Goal: Information Seeking & Learning: Learn about a topic

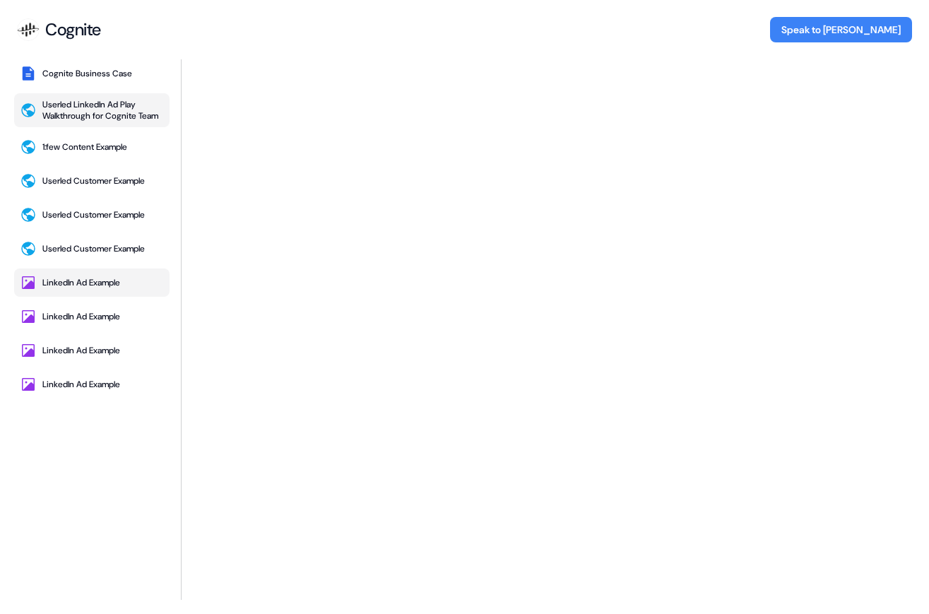
click at [102, 281] on div "LinkedIn Ad Example" at bounding box center [81, 282] width 78 height 11
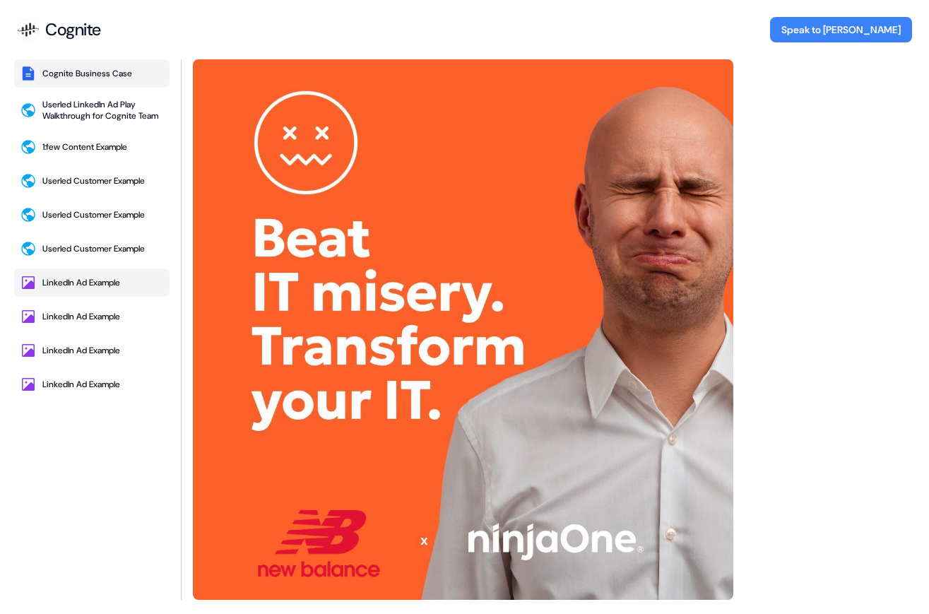
click at [115, 66] on button "Cognite Business Case" at bounding box center [91, 73] width 155 height 28
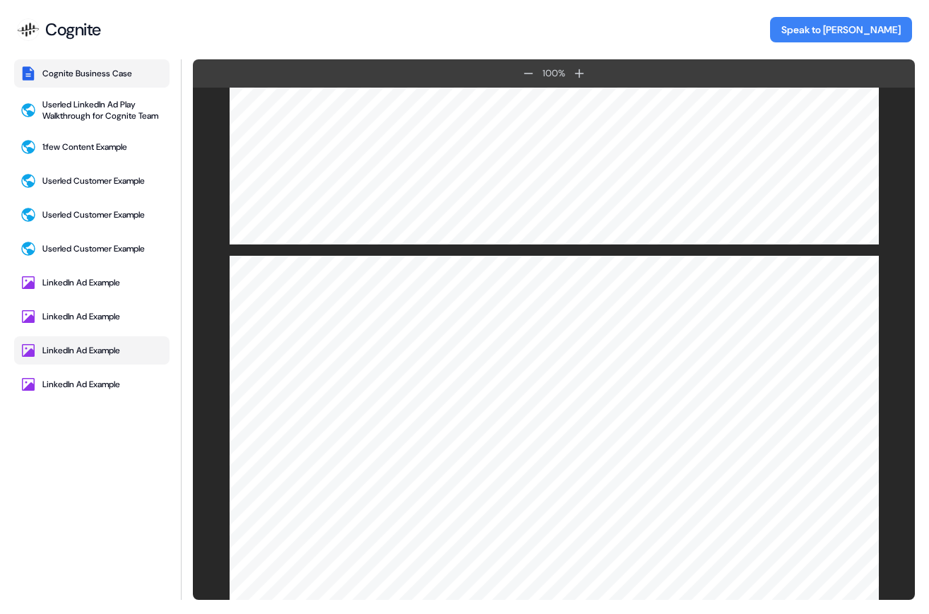
scroll to position [5523, 0]
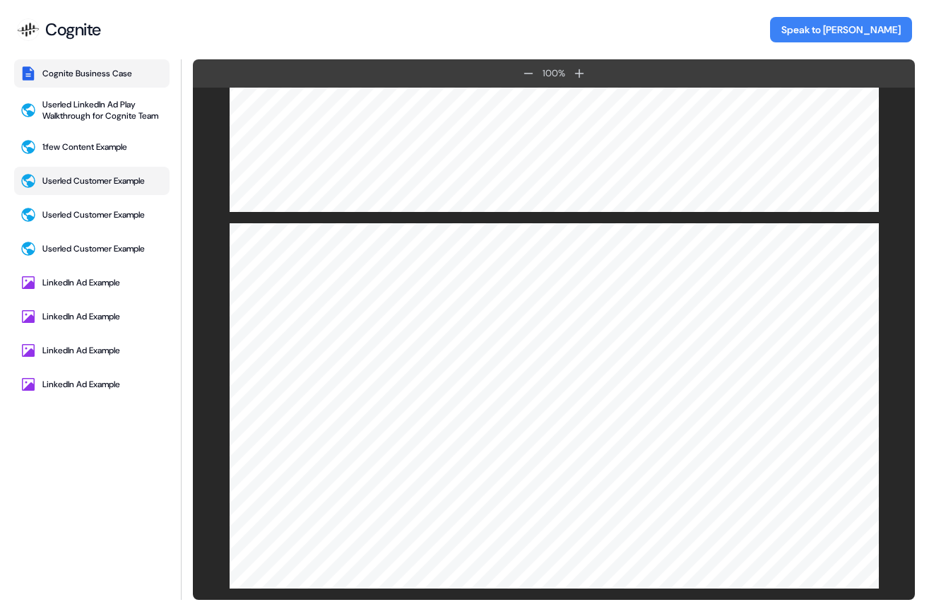
click at [107, 179] on div "Userled Customer Example" at bounding box center [93, 180] width 102 height 11
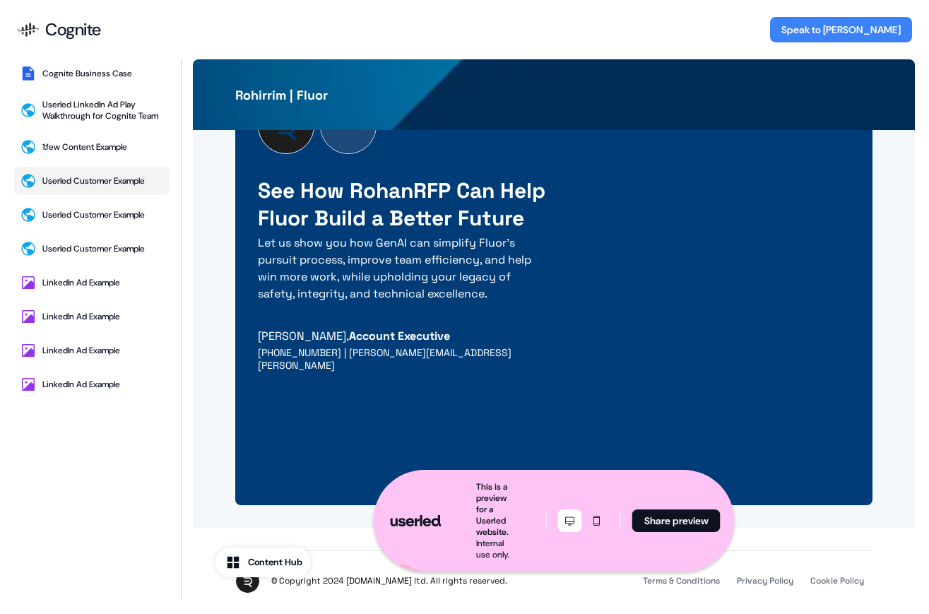
scroll to position [4124, 0]
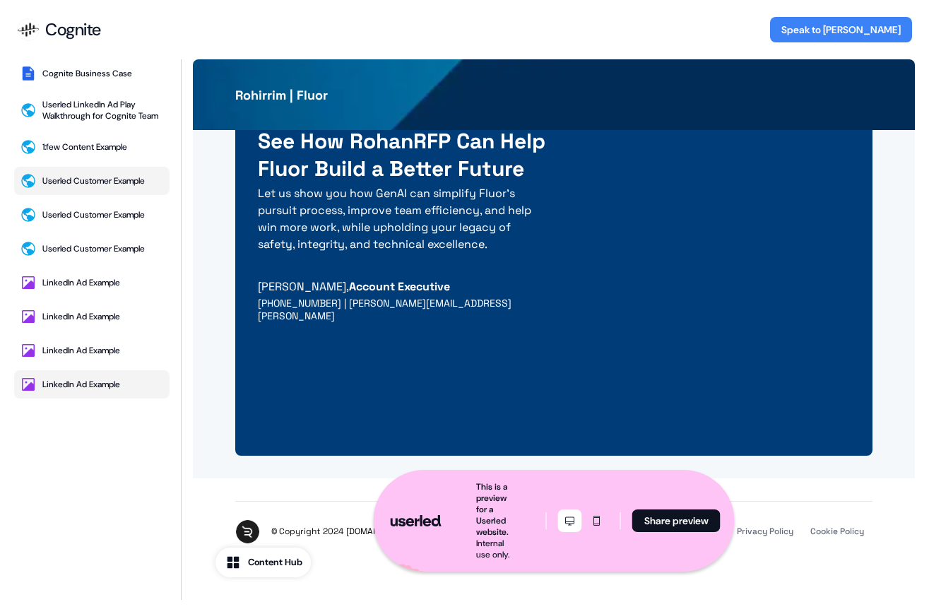
click at [78, 387] on div "LinkedIn Ad Example" at bounding box center [81, 384] width 78 height 11
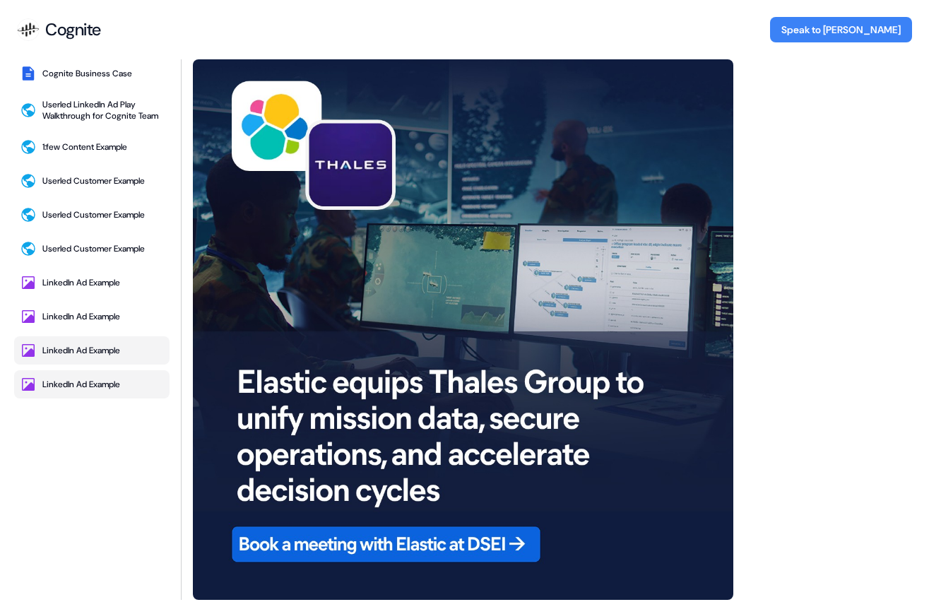
click at [49, 350] on div "LinkedIn Ad Example" at bounding box center [81, 350] width 78 height 11
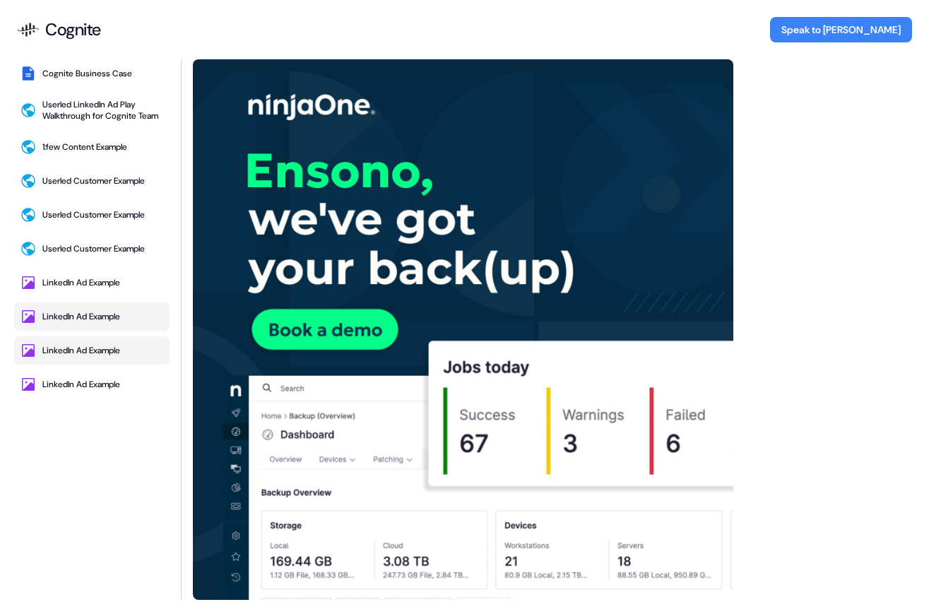
click at [97, 311] on div "LinkedIn Ad Example" at bounding box center [81, 316] width 78 height 11
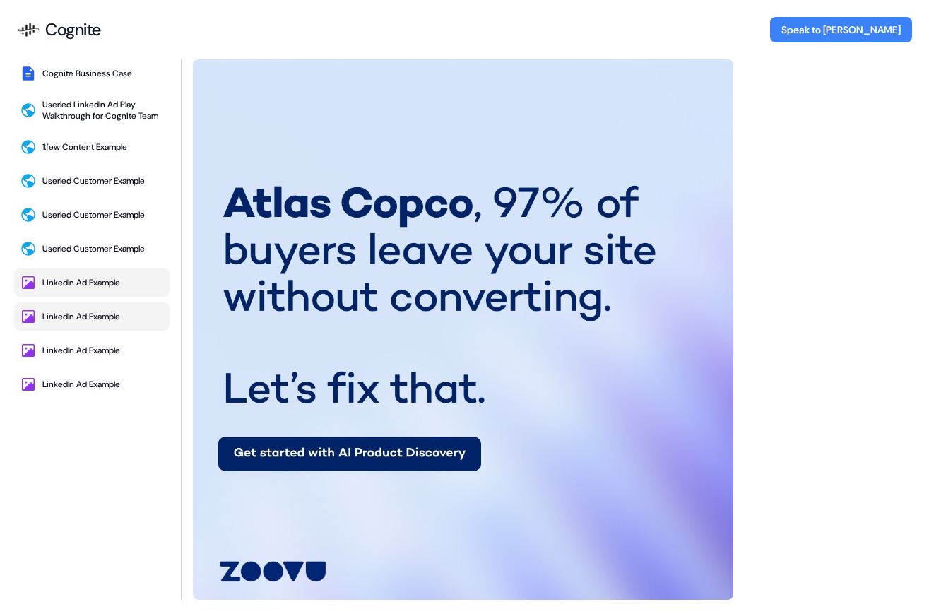
click at [70, 280] on div "LinkedIn Ad Example" at bounding box center [81, 282] width 78 height 11
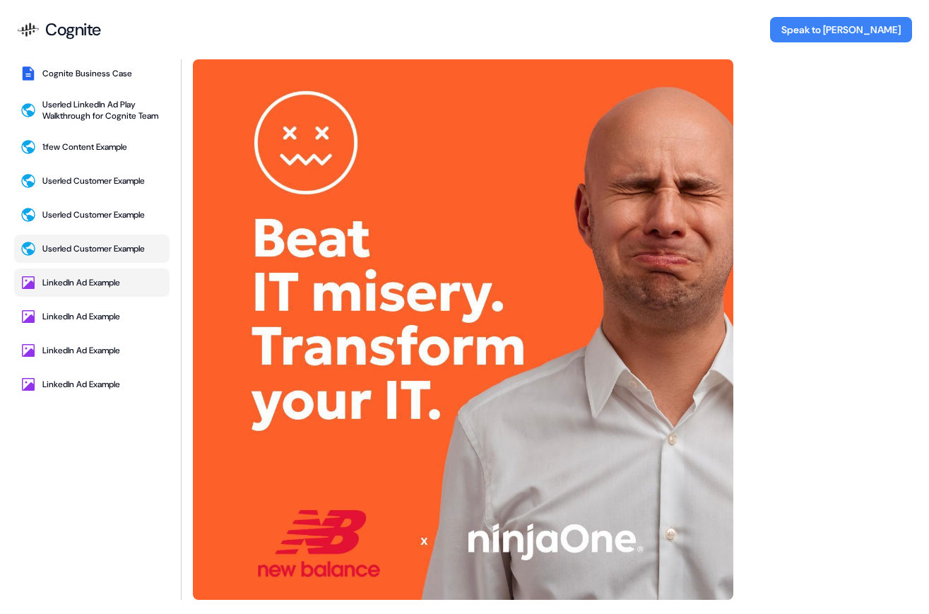
click at [99, 250] on div "Userled Customer Example" at bounding box center [93, 248] width 102 height 11
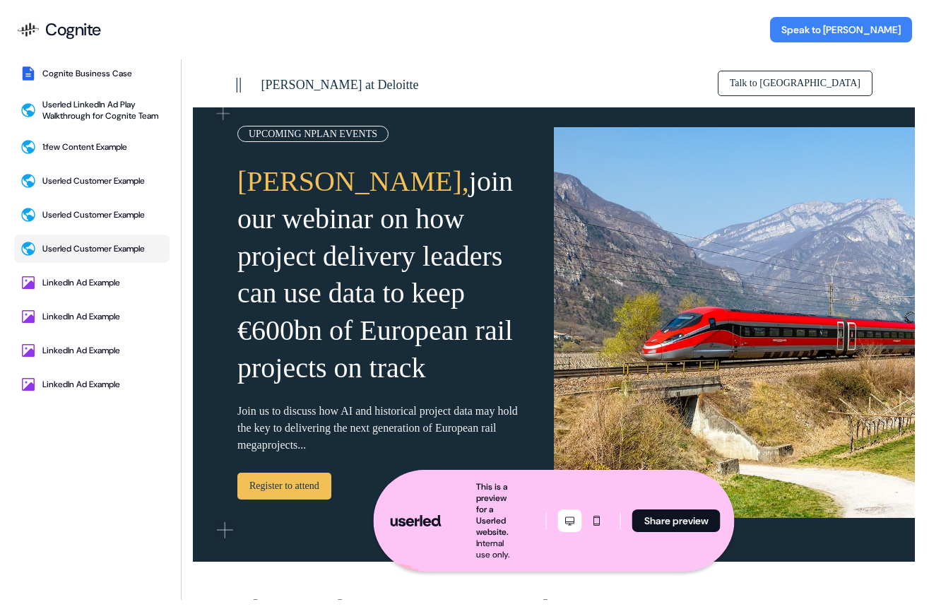
scroll to position [0, 0]
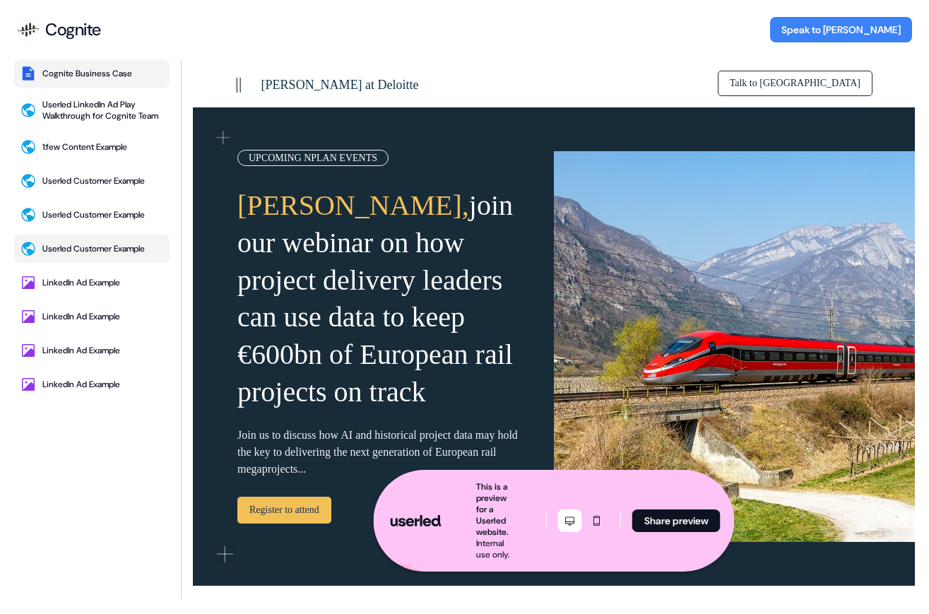
click at [116, 74] on div "Cognite Business Case" at bounding box center [87, 73] width 90 height 11
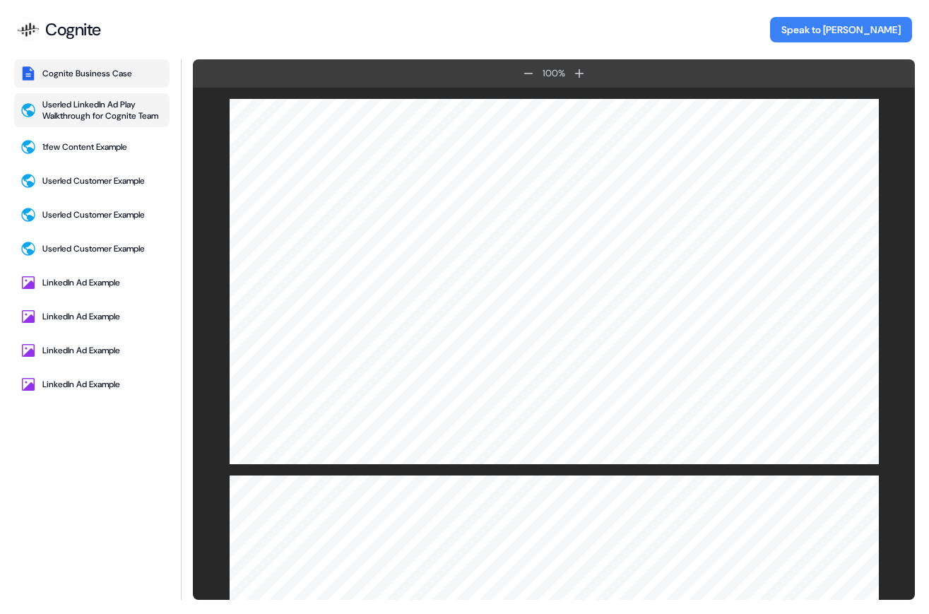
click at [73, 117] on div "Userled LinkedIn Ad Play Walkthrough for Cognite Team" at bounding box center [102, 110] width 121 height 23
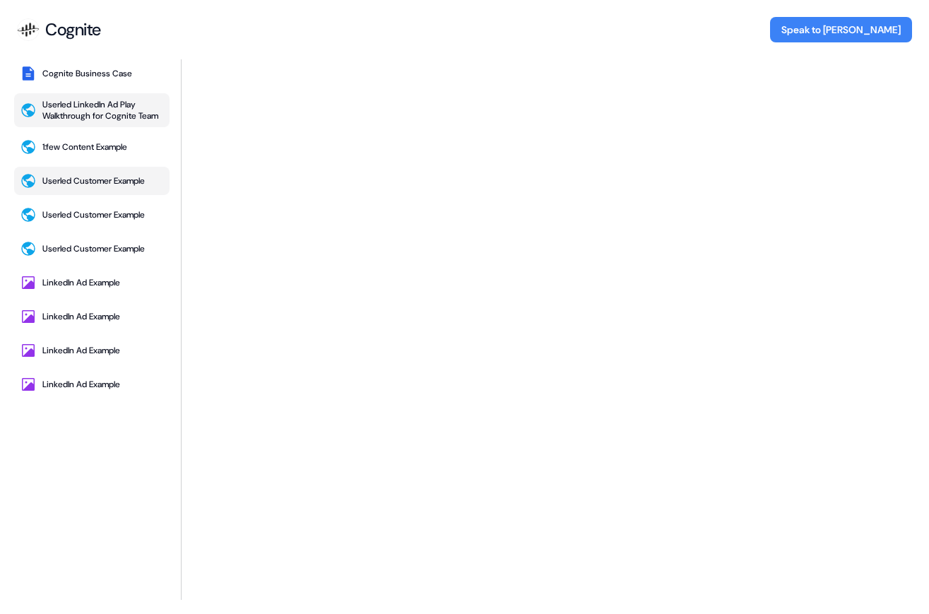
click at [95, 176] on div "Userled Customer Example" at bounding box center [93, 180] width 102 height 11
click at [46, 76] on div "Cognite Business Case" at bounding box center [87, 73] width 90 height 11
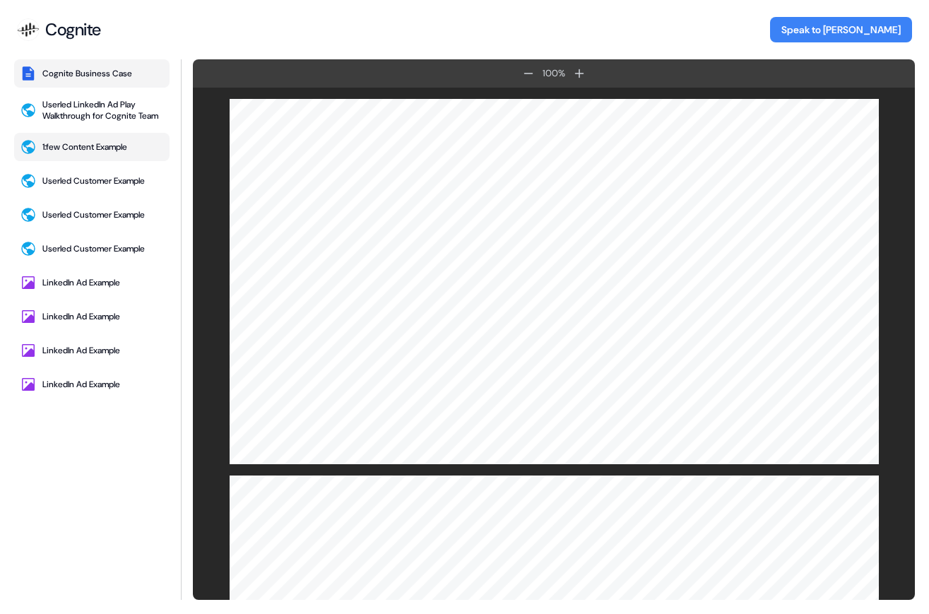
click at [110, 155] on button "1:few Content Example" at bounding box center [91, 147] width 155 height 28
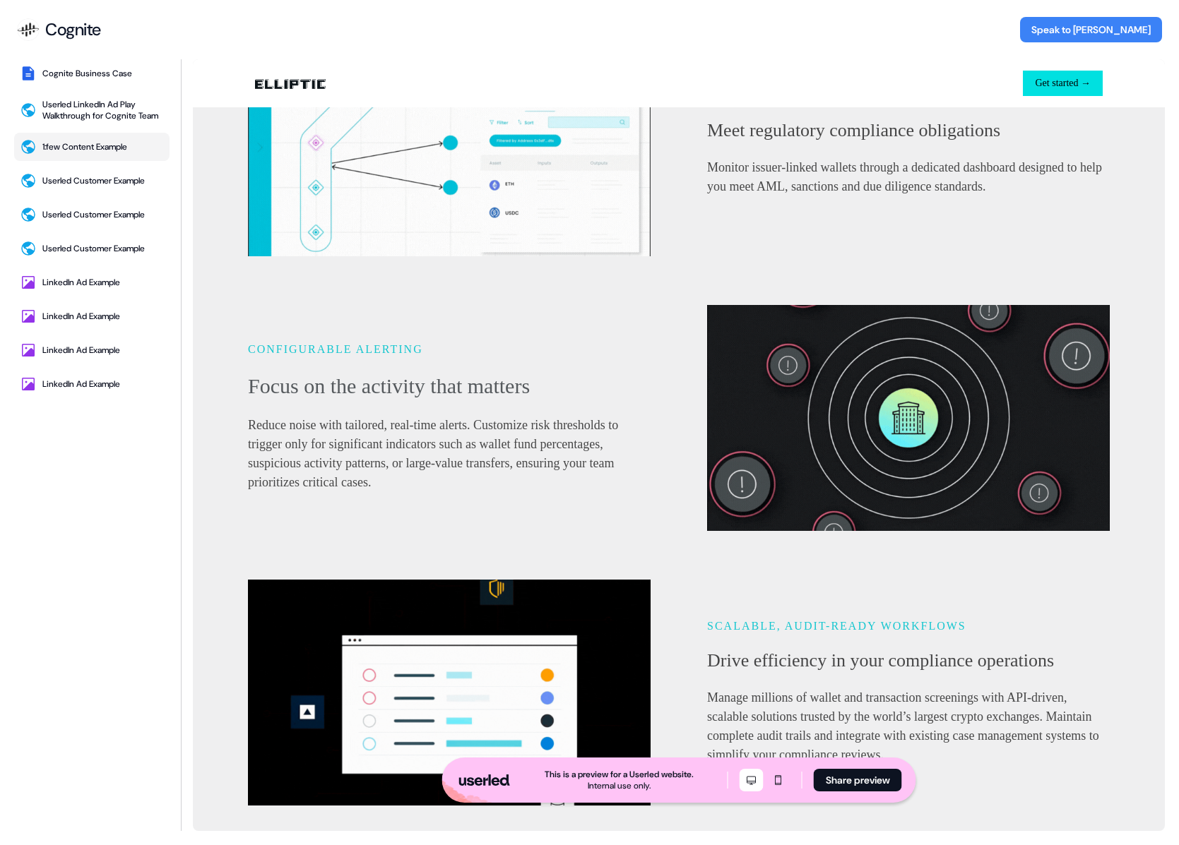
scroll to position [1146, 0]
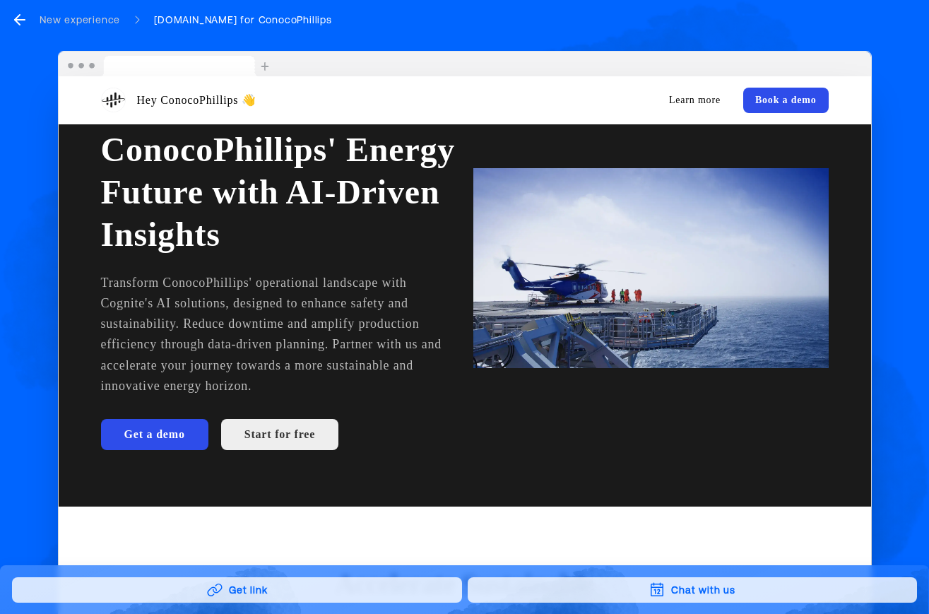
scroll to position [66, 0]
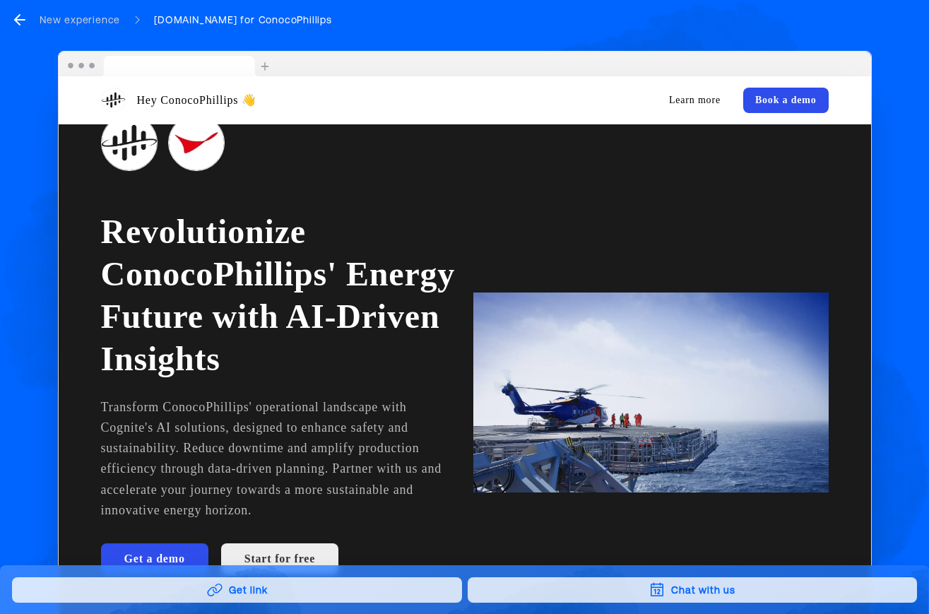
click at [221, 585] on icon at bounding box center [215, 589] width 15 height 13
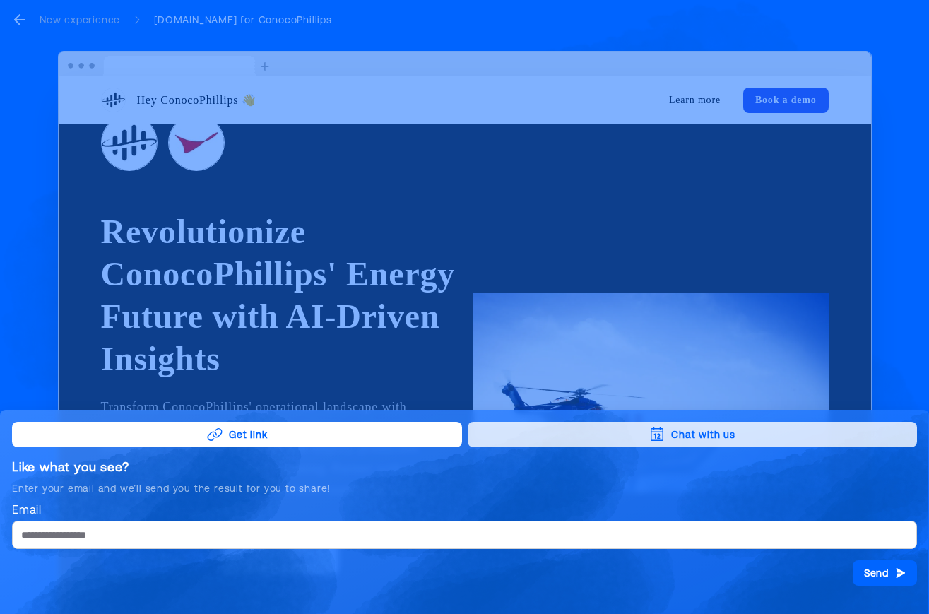
click at [262, 441] on button "Get link" at bounding box center [237, 434] width 450 height 25
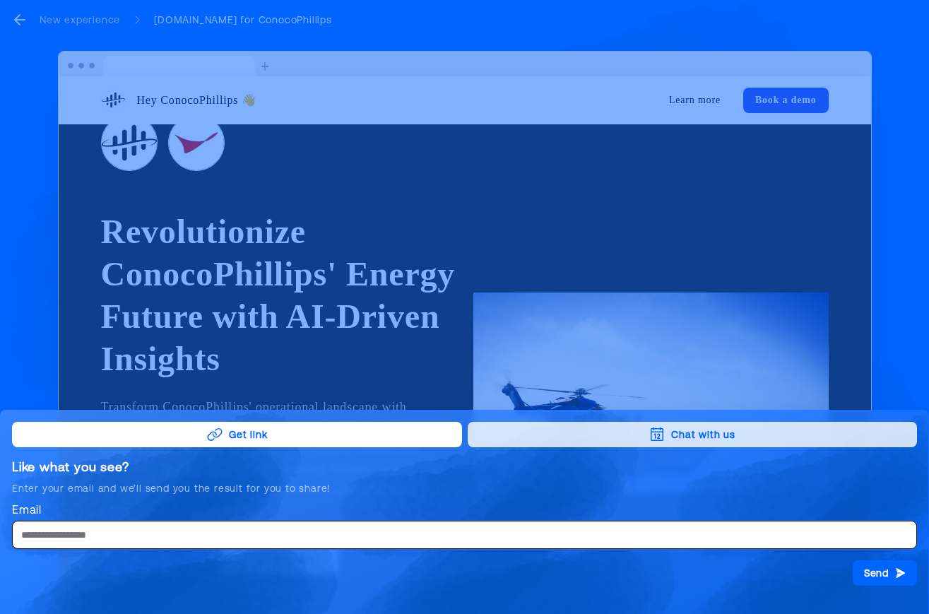
click at [250, 538] on input "Email" at bounding box center [464, 535] width 905 height 28
type input "**********"
click at [891, 567] on button "Send" at bounding box center [885, 572] width 64 height 25
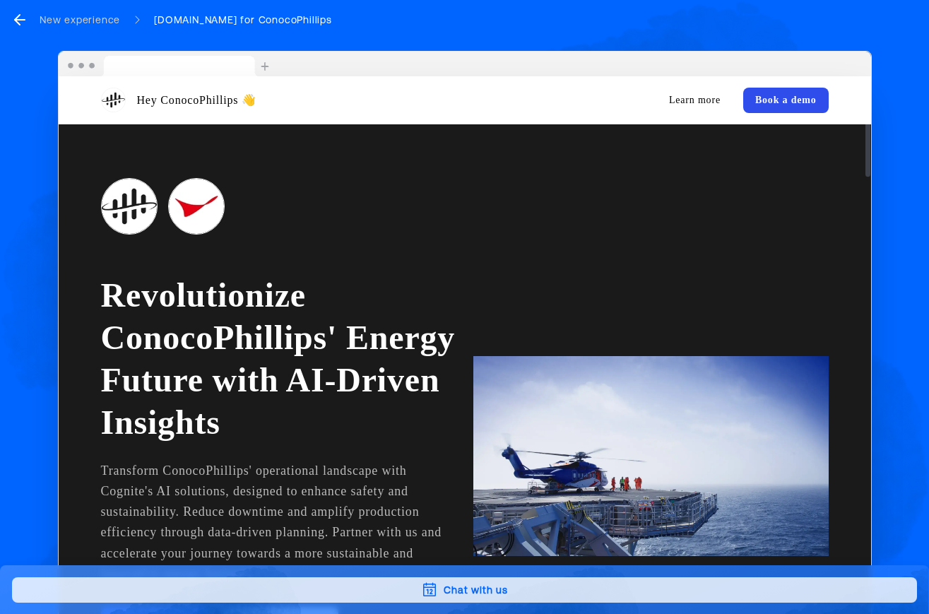
scroll to position [0, 0]
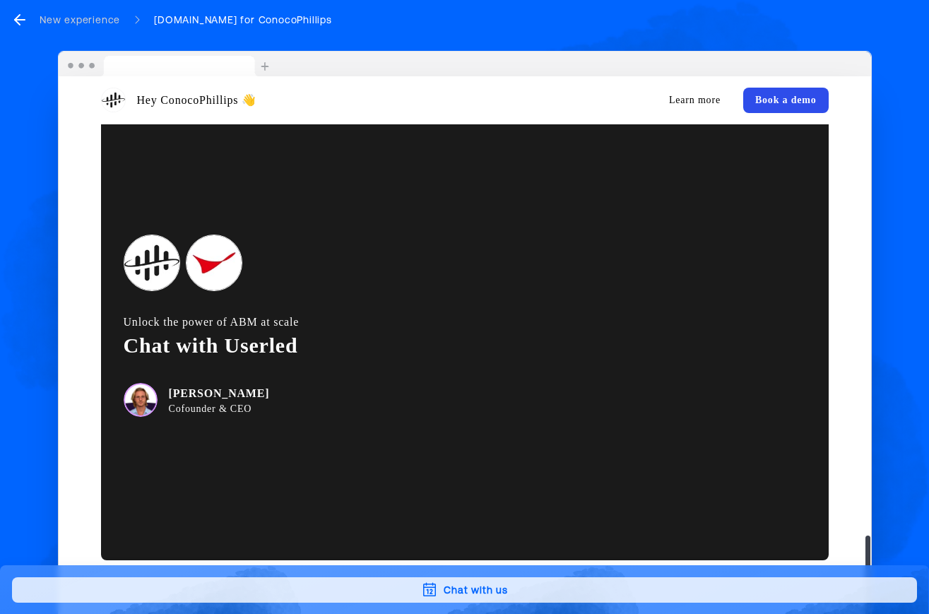
scroll to position [2486, 0]
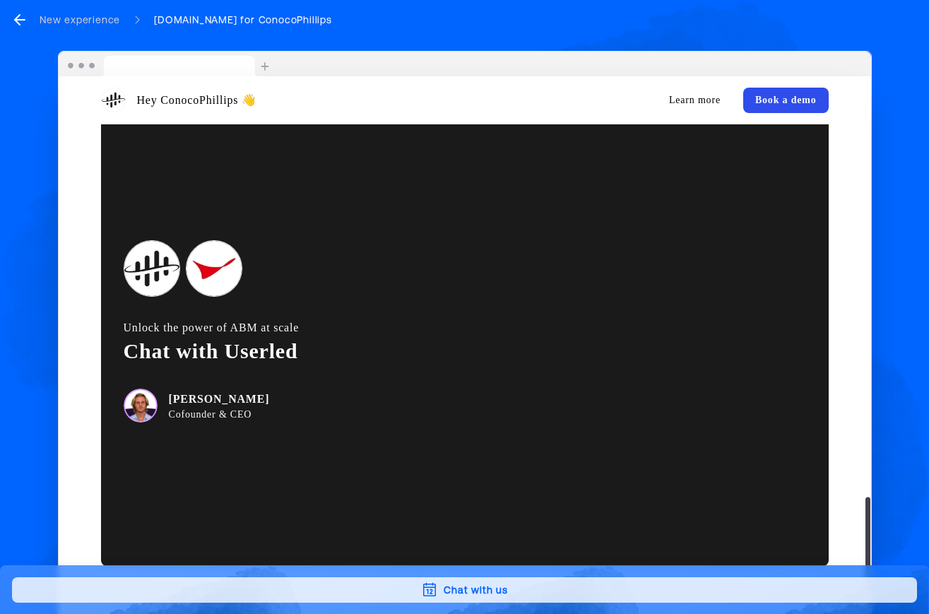
click at [24, 18] on icon "go back" at bounding box center [19, 19] width 17 height 17
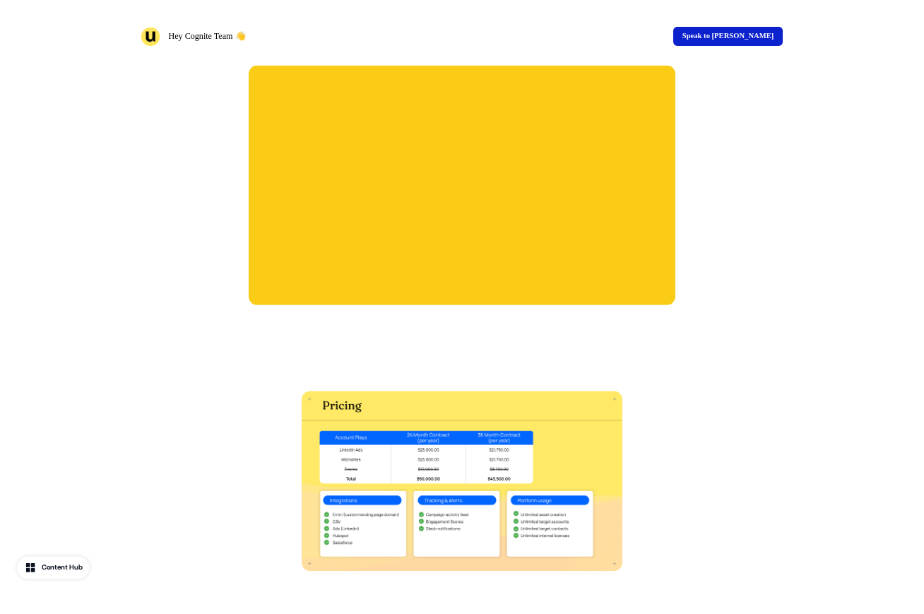
scroll to position [1719, 0]
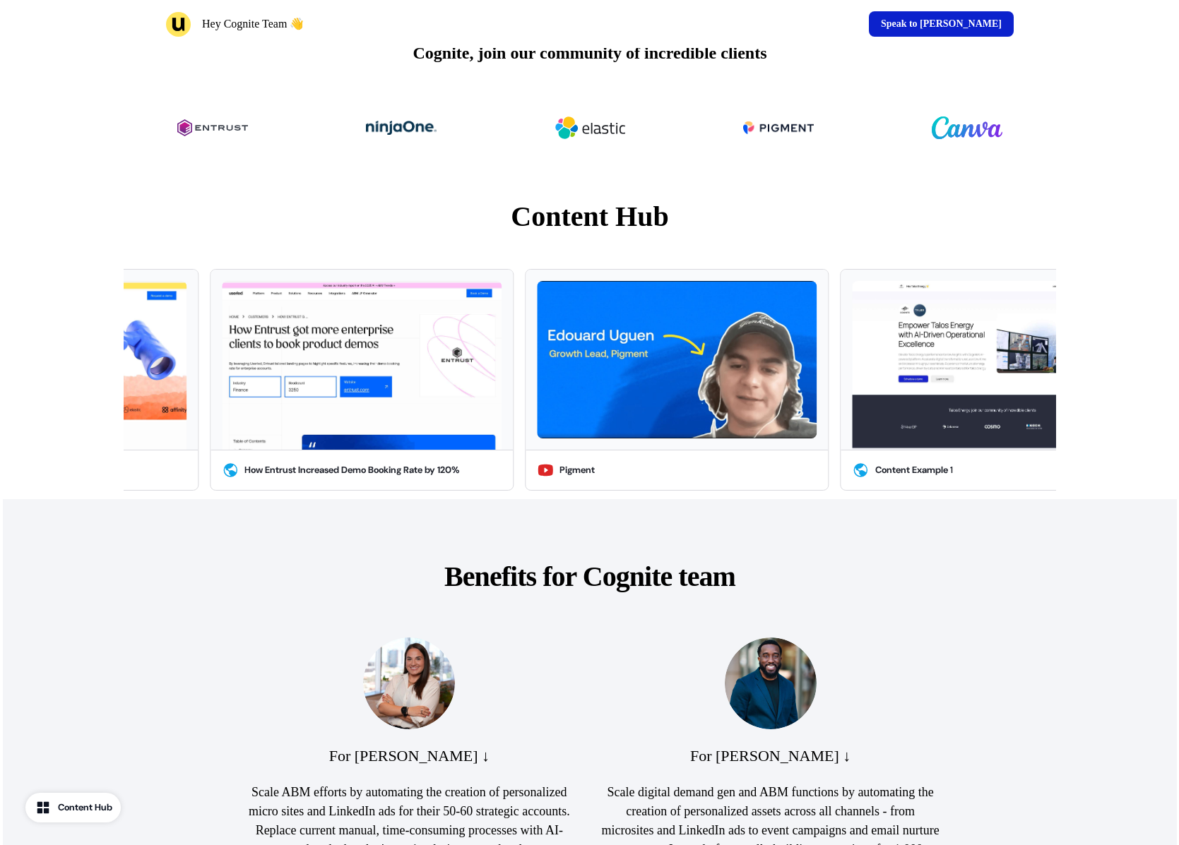
scroll to position [374, 0]
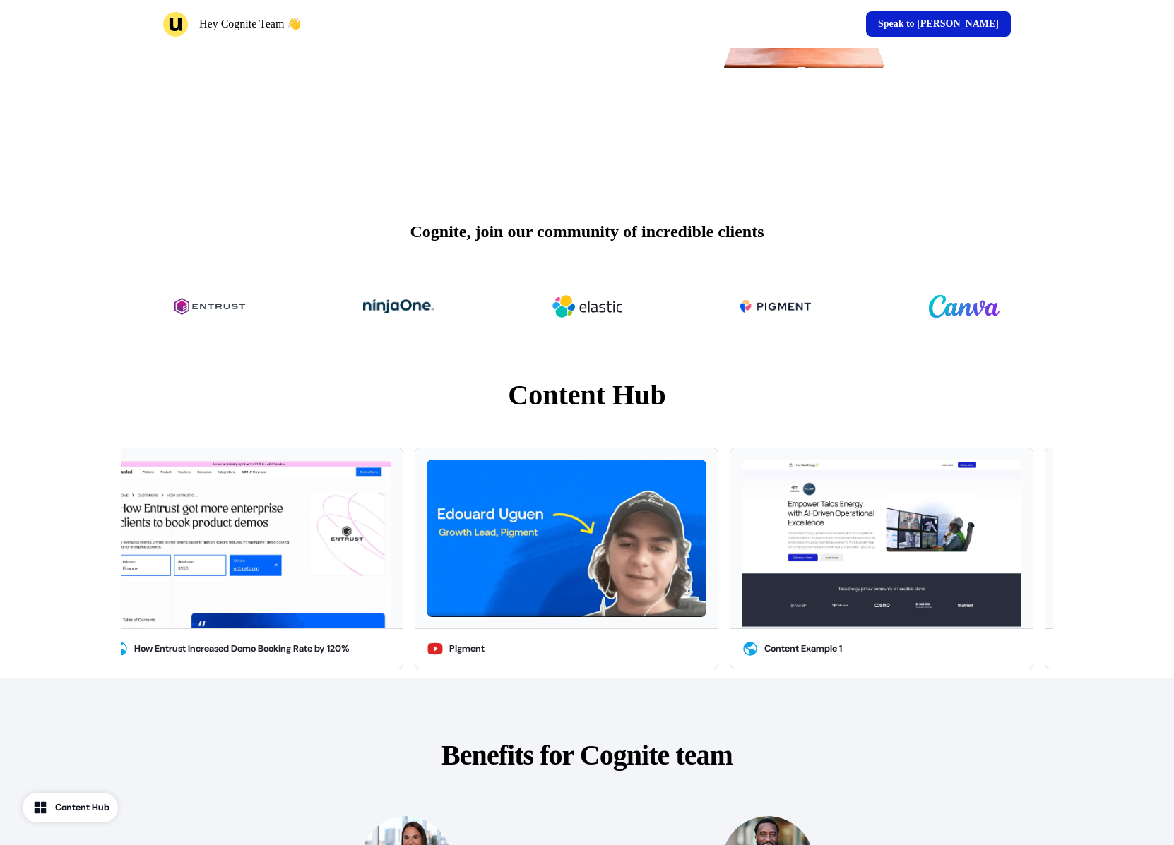
click at [95, 806] on div "Content Hub" at bounding box center [82, 808] width 54 height 14
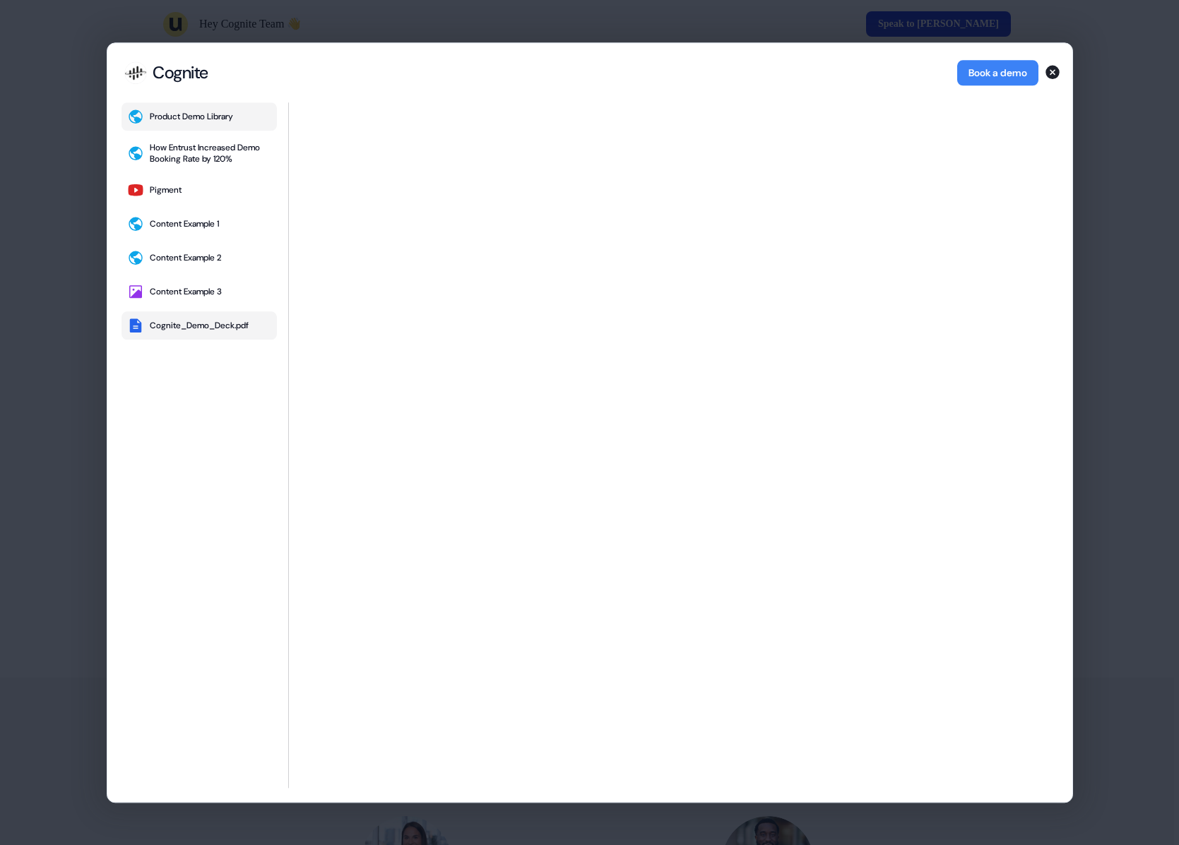
click at [203, 320] on div "Cognite_Demo_Deck.pdf" at bounding box center [199, 325] width 99 height 11
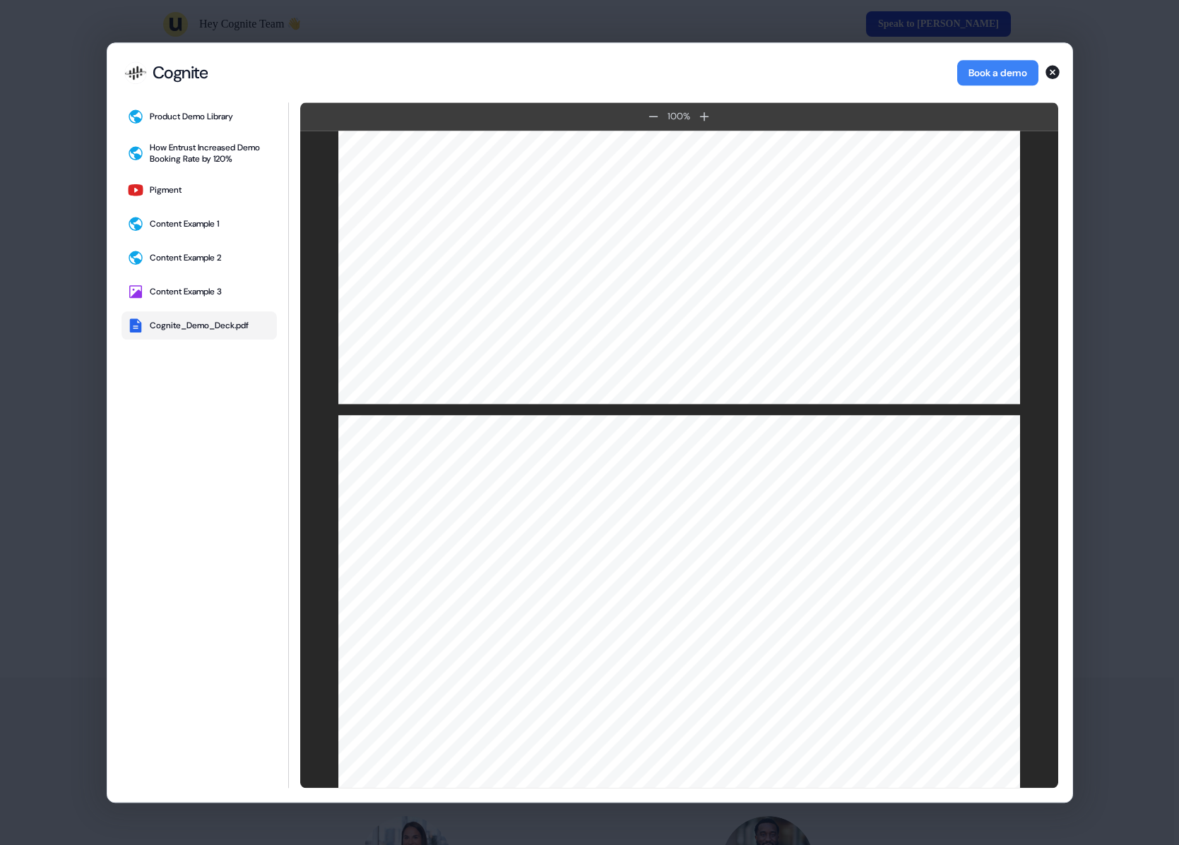
scroll to position [84, 0]
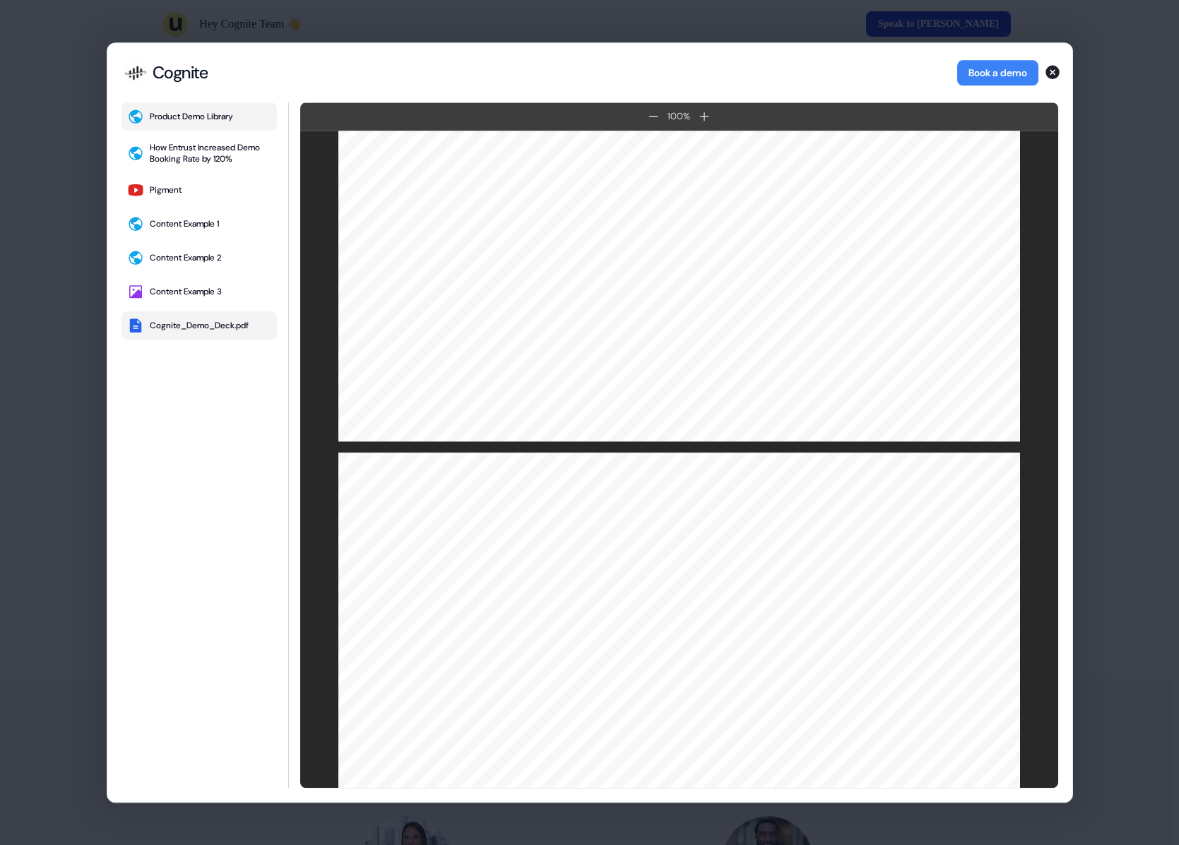
click at [214, 121] on div "Product Demo Library" at bounding box center [191, 116] width 83 height 11
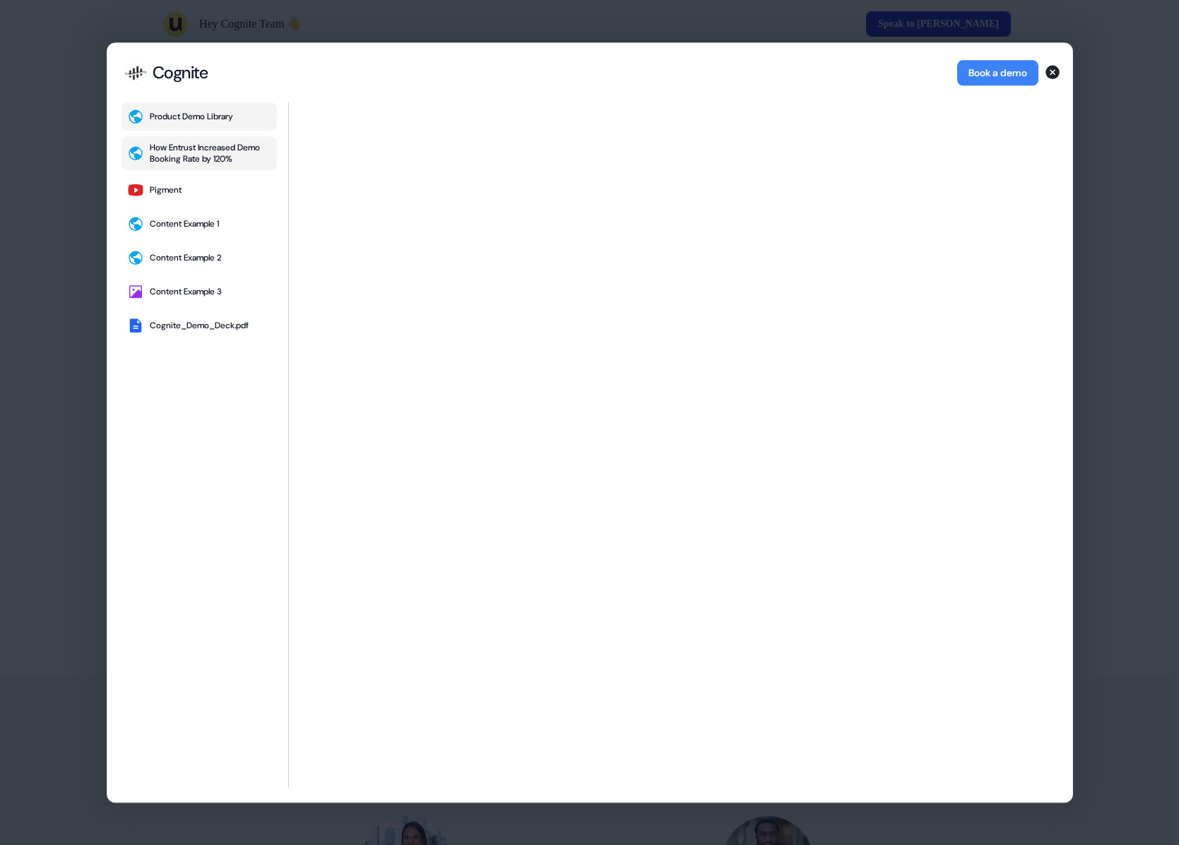
click at [213, 154] on div "How Entrust Increased Demo Booking Rate by 120%" at bounding box center [210, 153] width 121 height 23
click at [160, 218] on div "Content Example 1" at bounding box center [184, 223] width 69 height 11
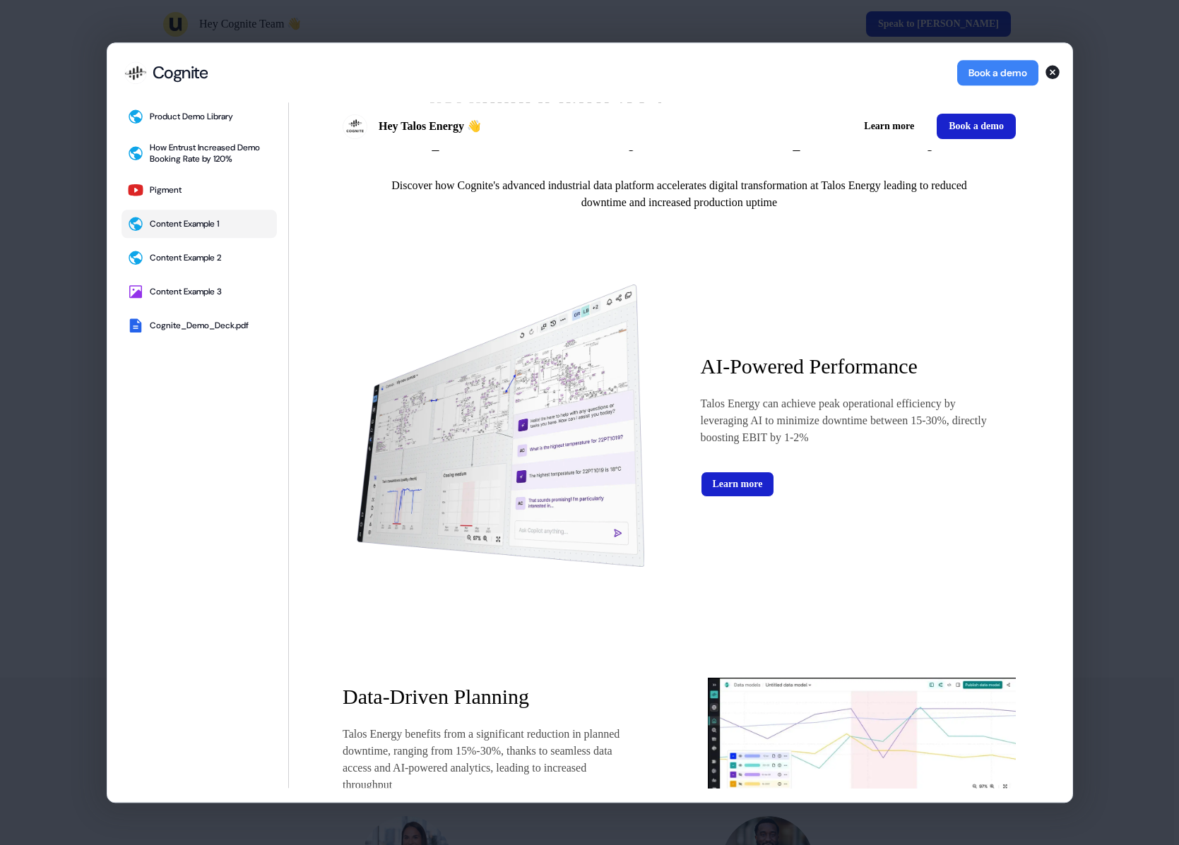
scroll to position [1713, 0]
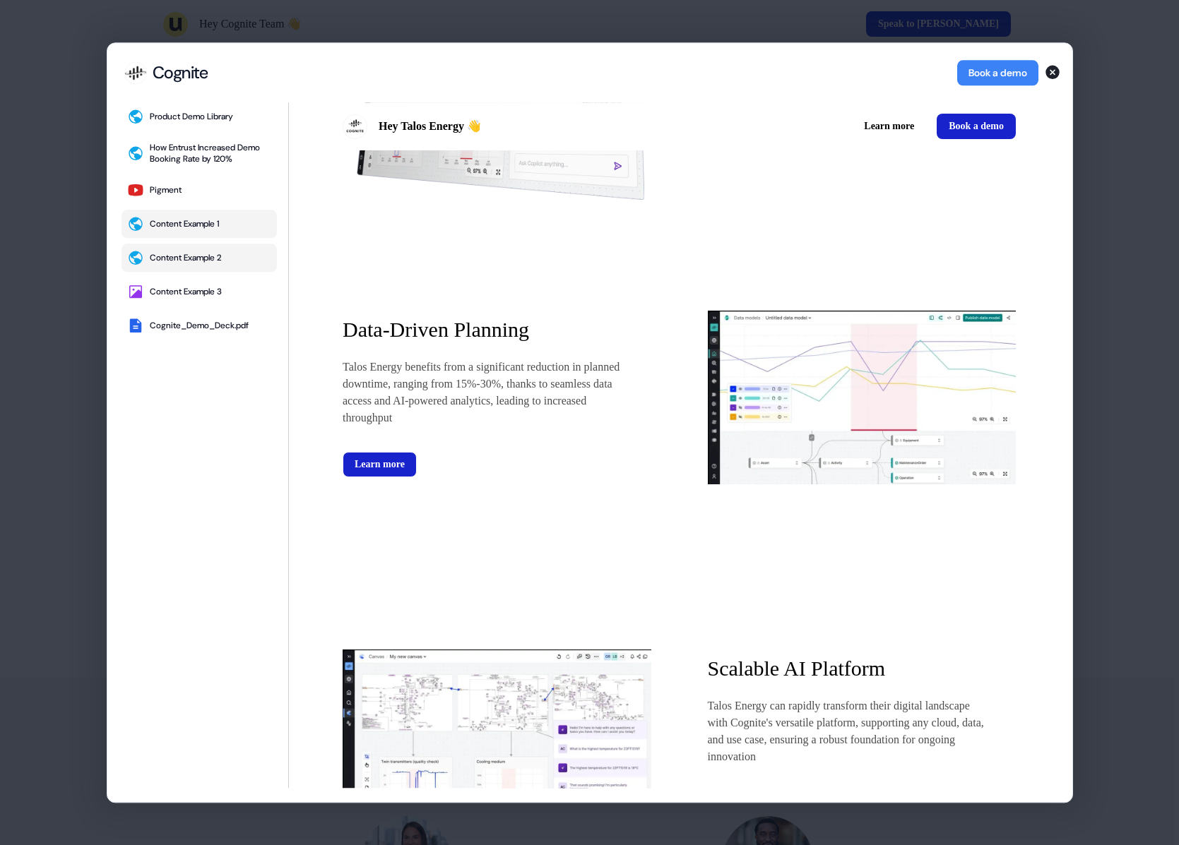
click at [212, 254] on div "Content Example 2" at bounding box center [185, 257] width 71 height 11
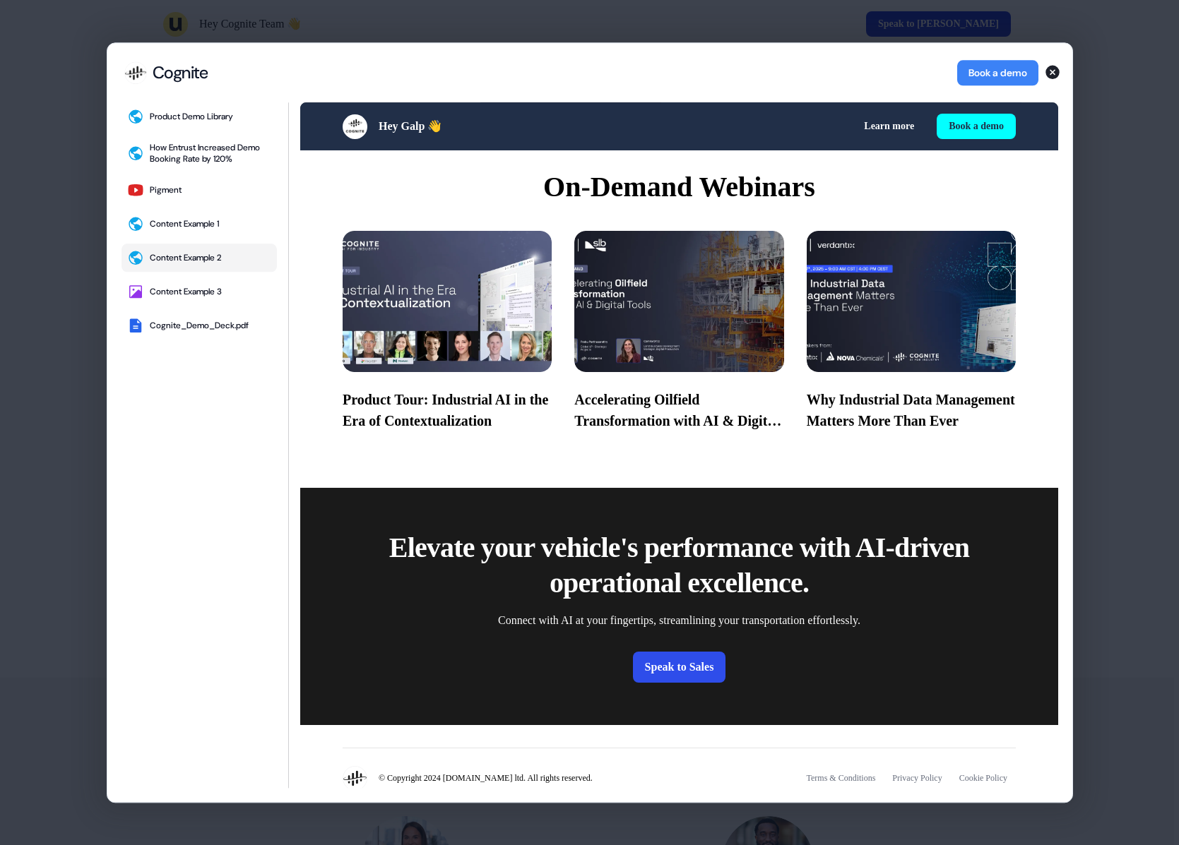
scroll to position [682, 0]
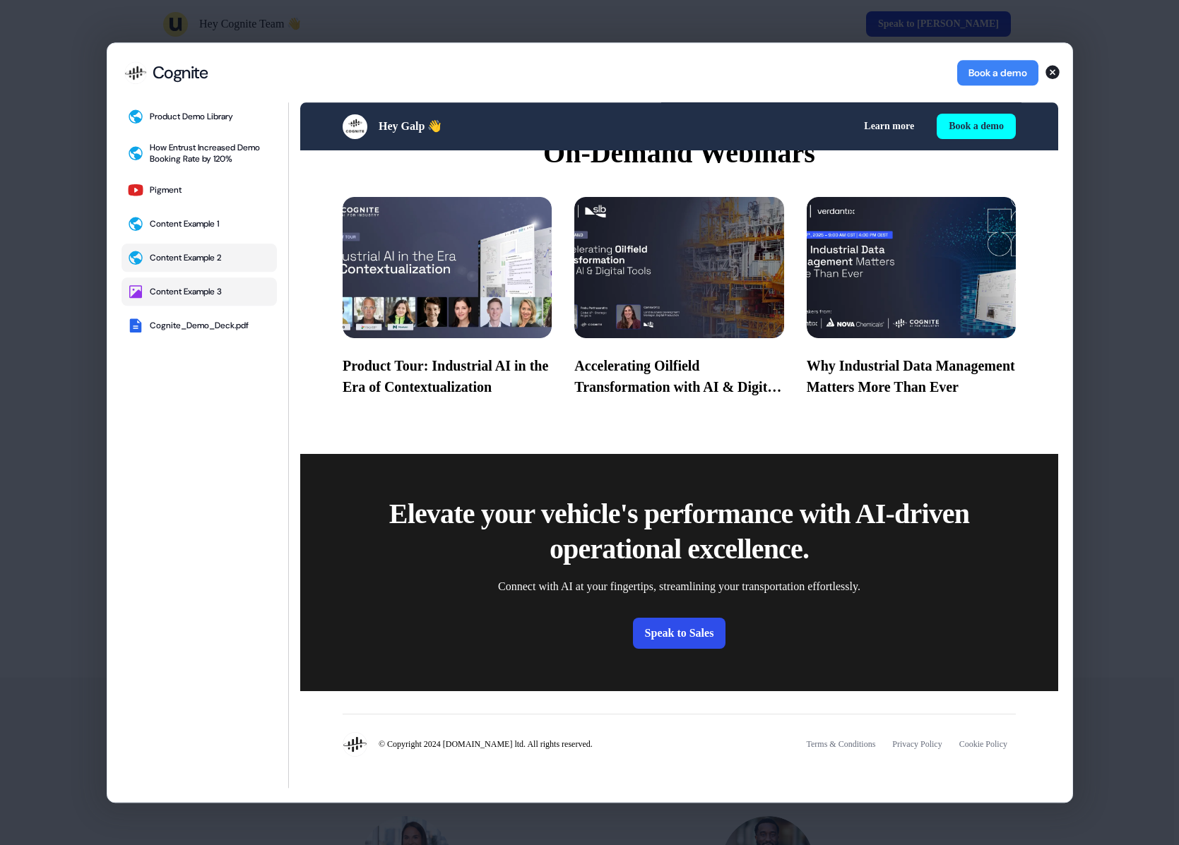
click at [176, 302] on button "Content Example 3" at bounding box center [198, 292] width 155 height 28
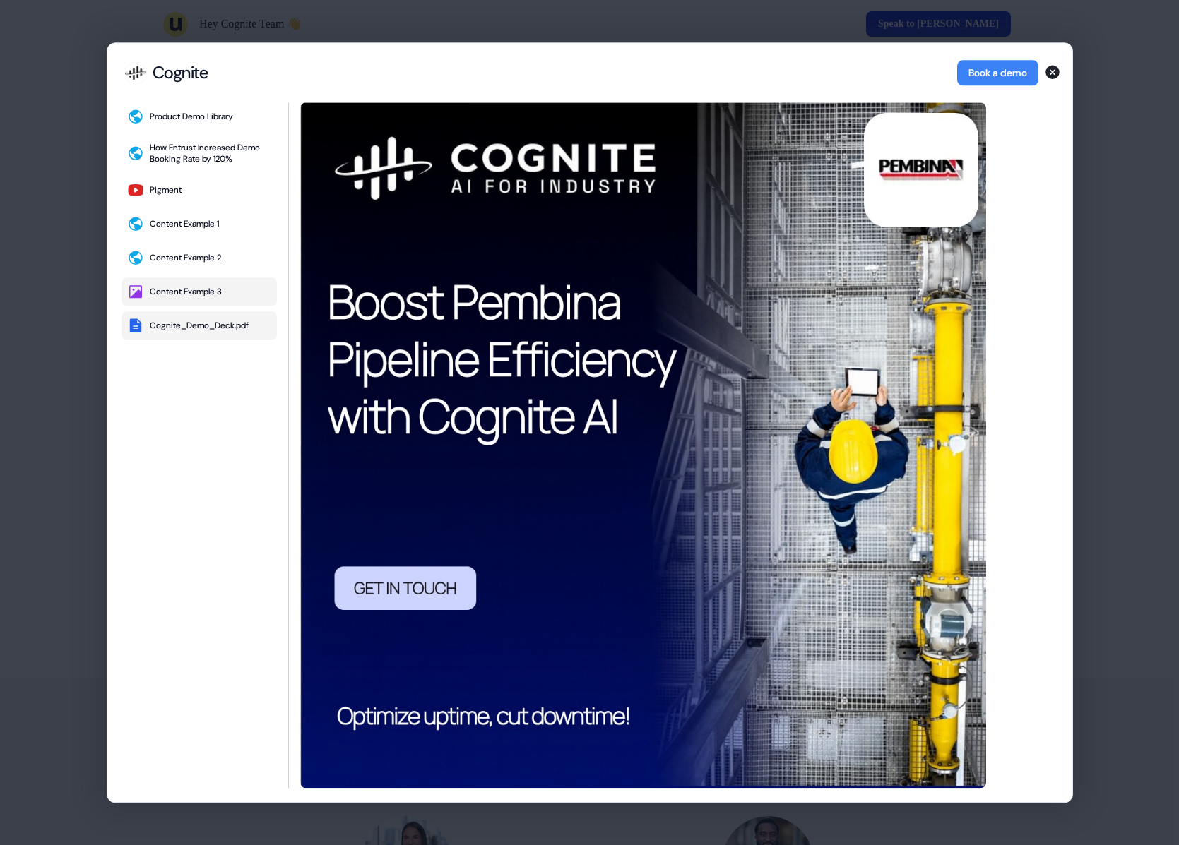
click at [174, 327] on div "Cognite_Demo_Deck.pdf" at bounding box center [199, 325] width 99 height 11
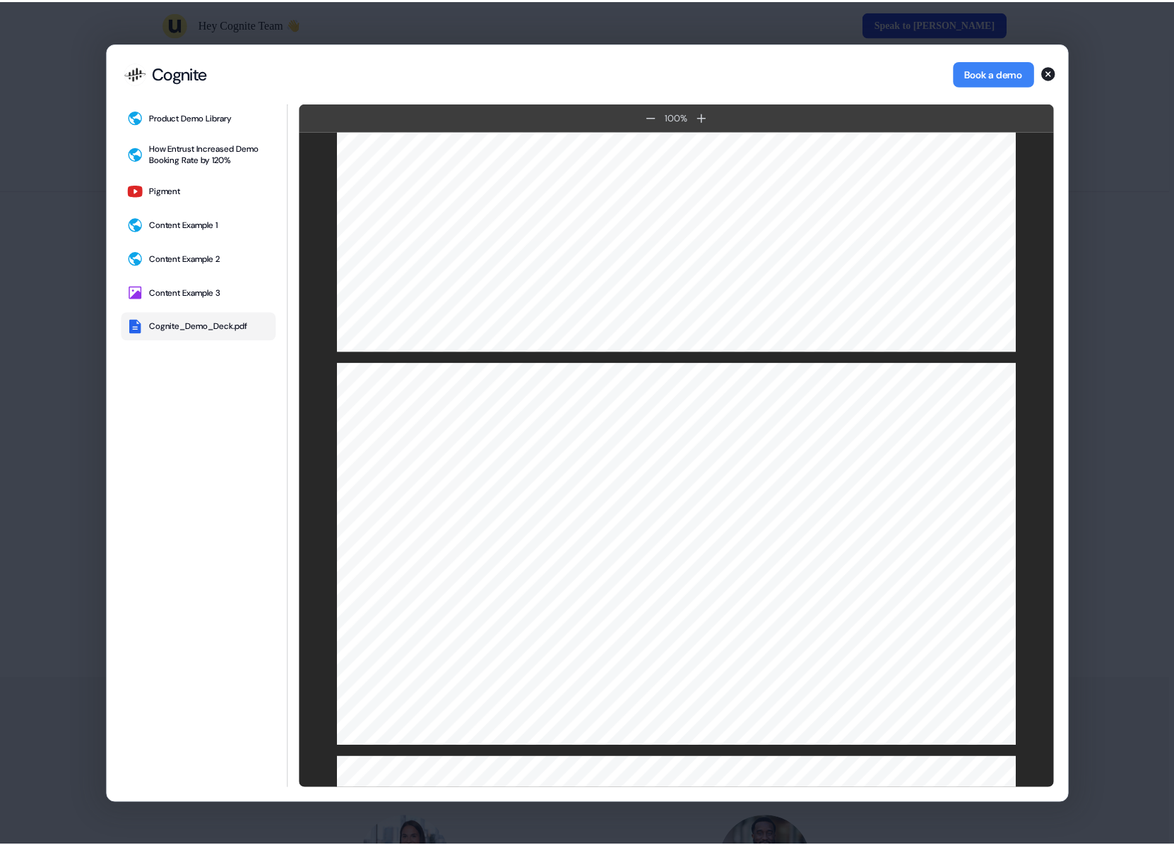
scroll to position [2897, 0]
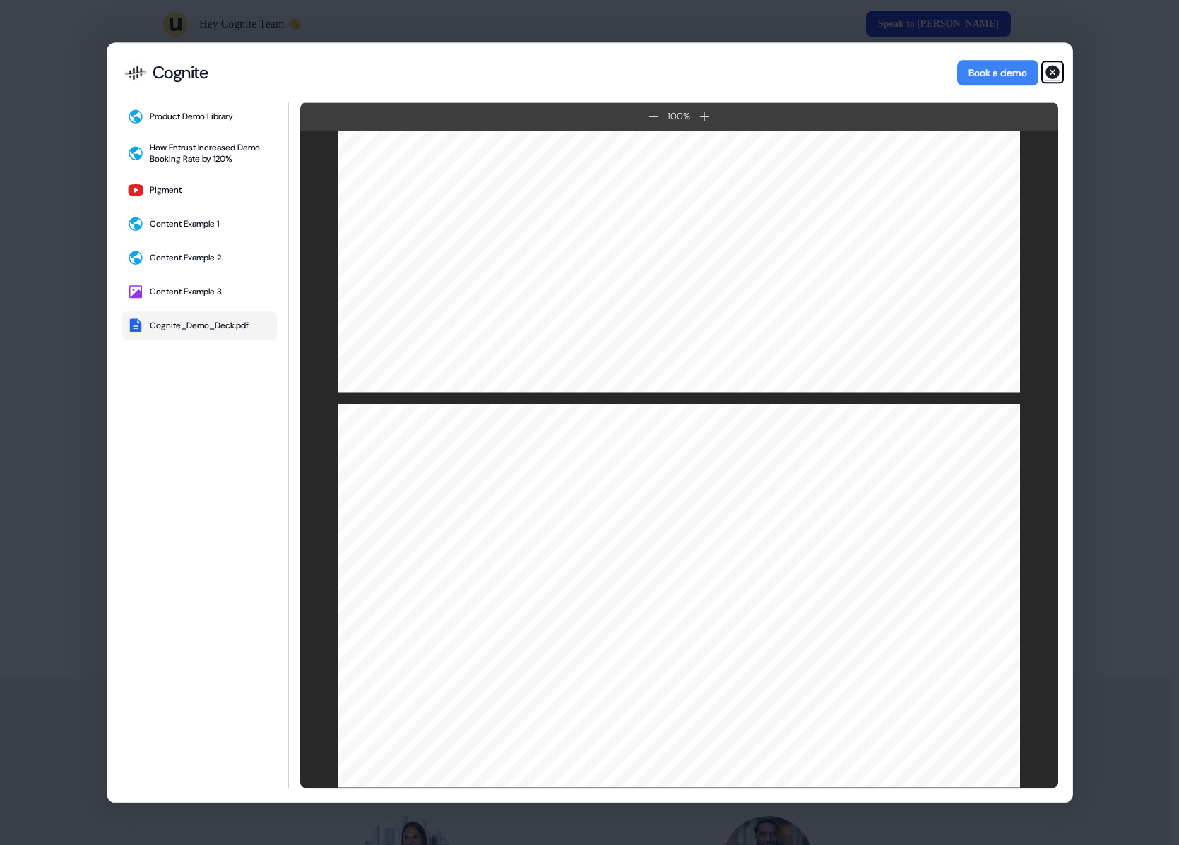
click at [1052, 74] on icon "button" at bounding box center [1052, 72] width 14 height 14
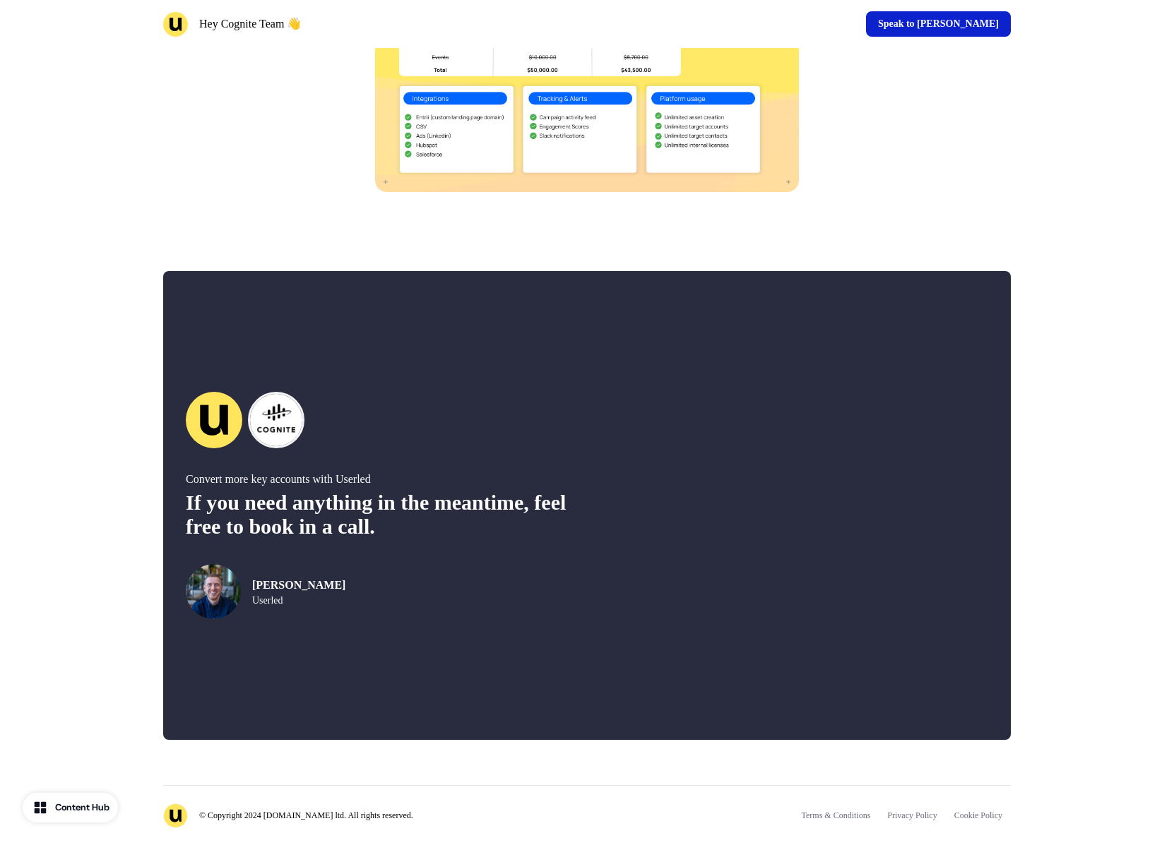
scroll to position [2321, 0]
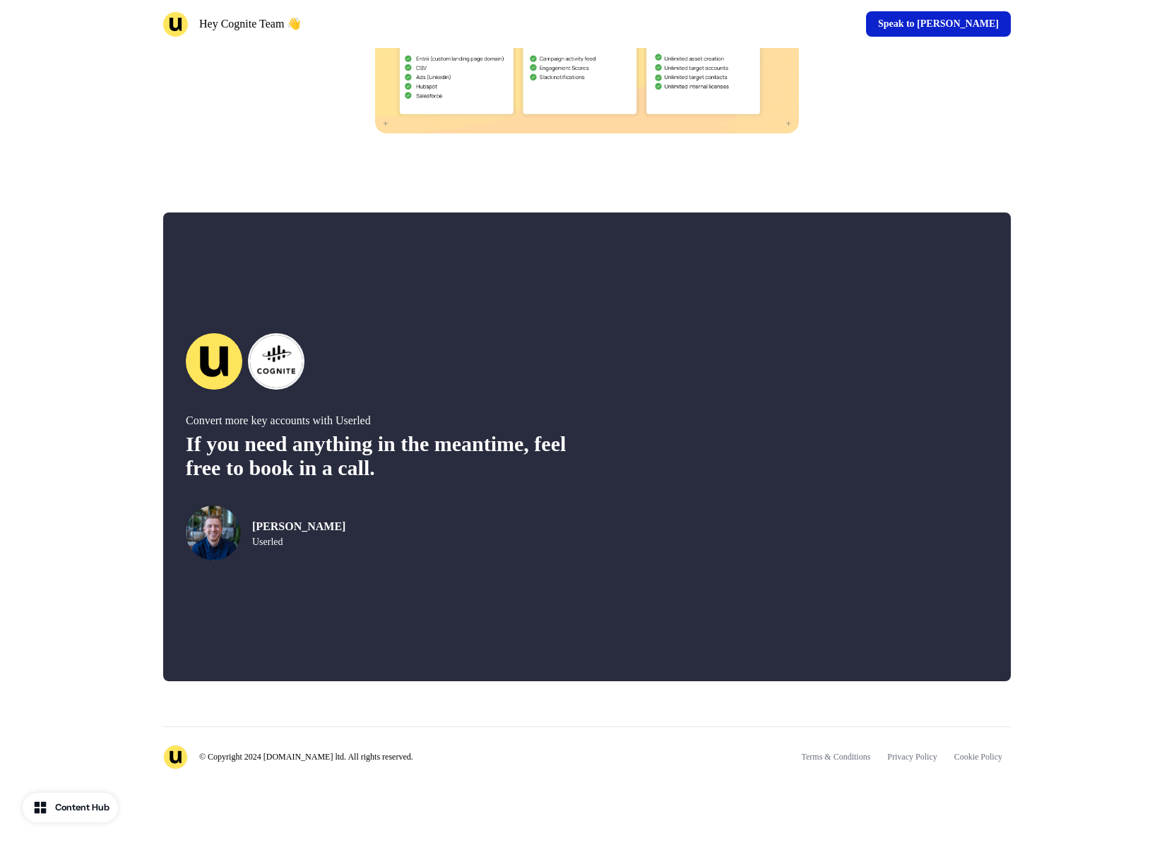
click at [95, 808] on div "Content Hub" at bounding box center [82, 808] width 54 height 14
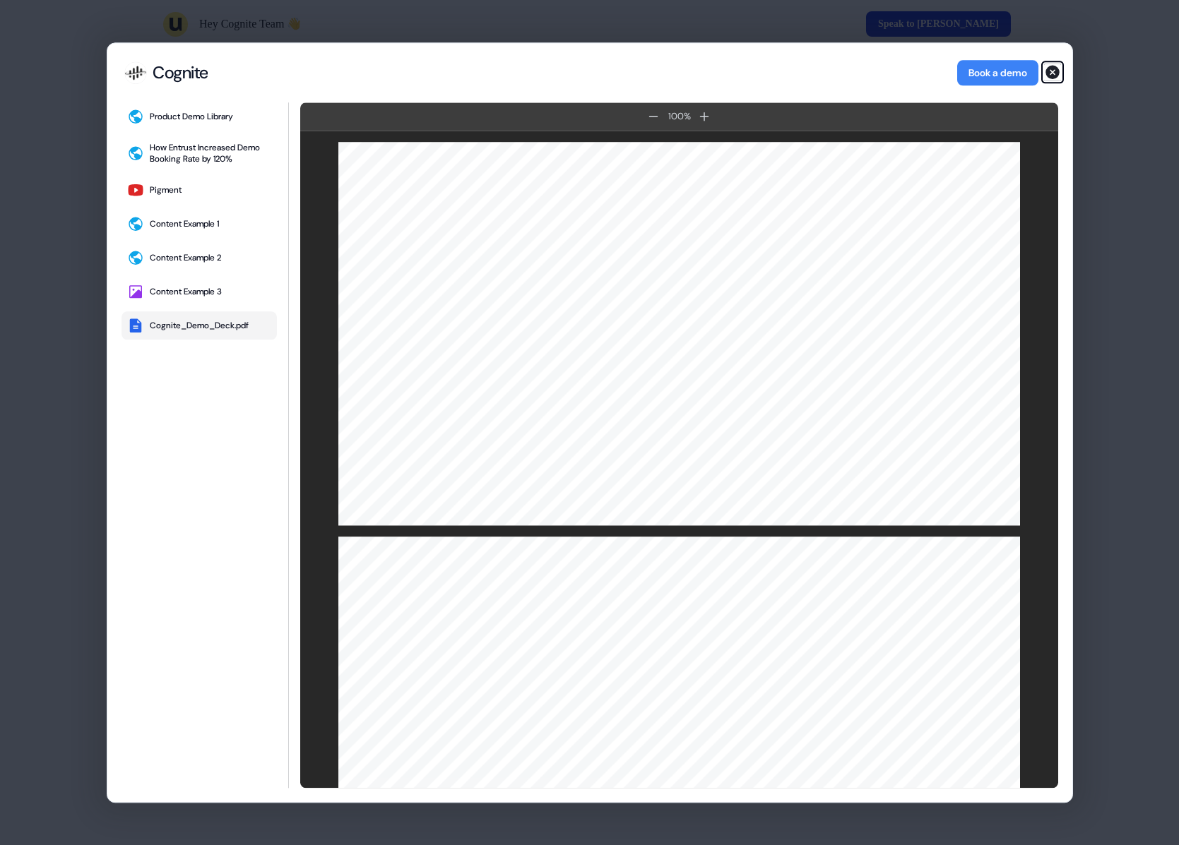
click at [1059, 74] on icon "button" at bounding box center [1052, 72] width 17 height 17
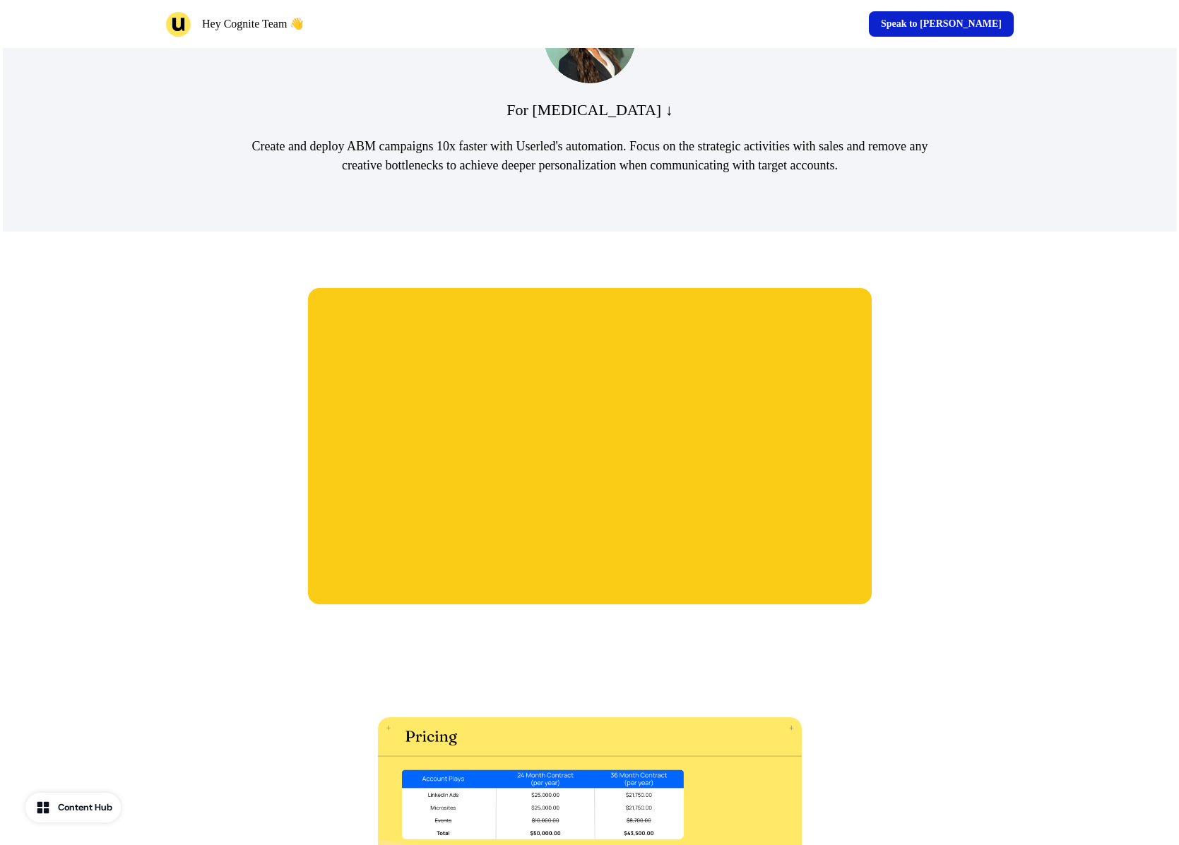
scroll to position [1478, 0]
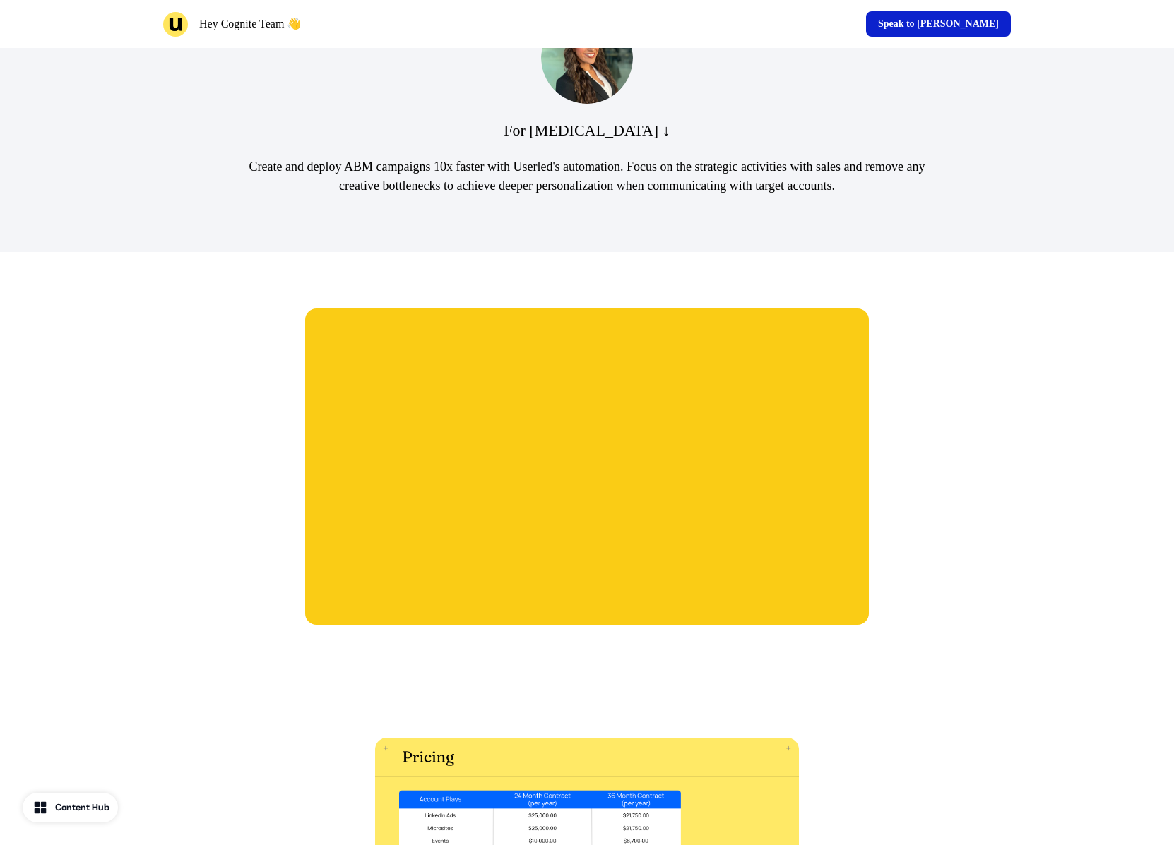
click at [76, 816] on button "Content Hub" at bounding box center [70, 808] width 95 height 30
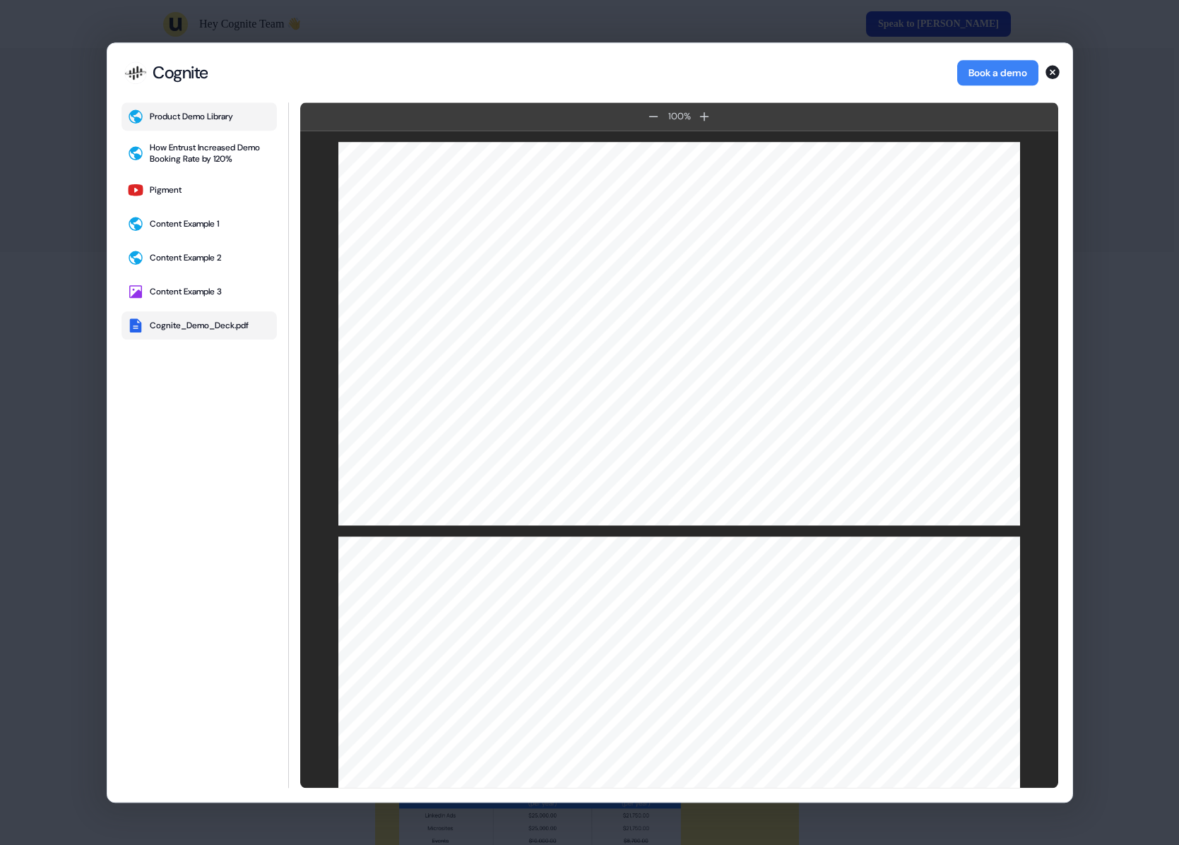
click at [210, 122] on button "Product Demo Library" at bounding box center [198, 116] width 155 height 28
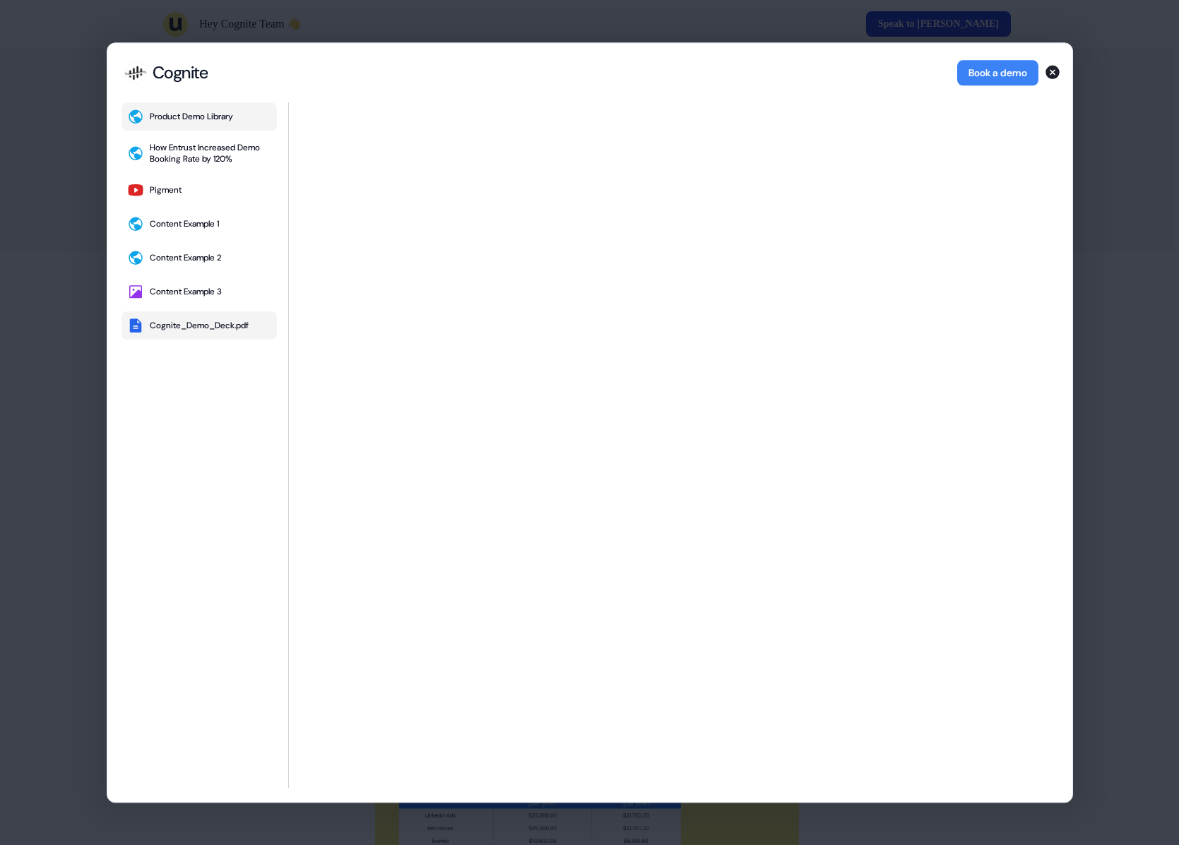
click at [198, 324] on div "Cognite_Demo_Deck.pdf" at bounding box center [199, 325] width 99 height 11
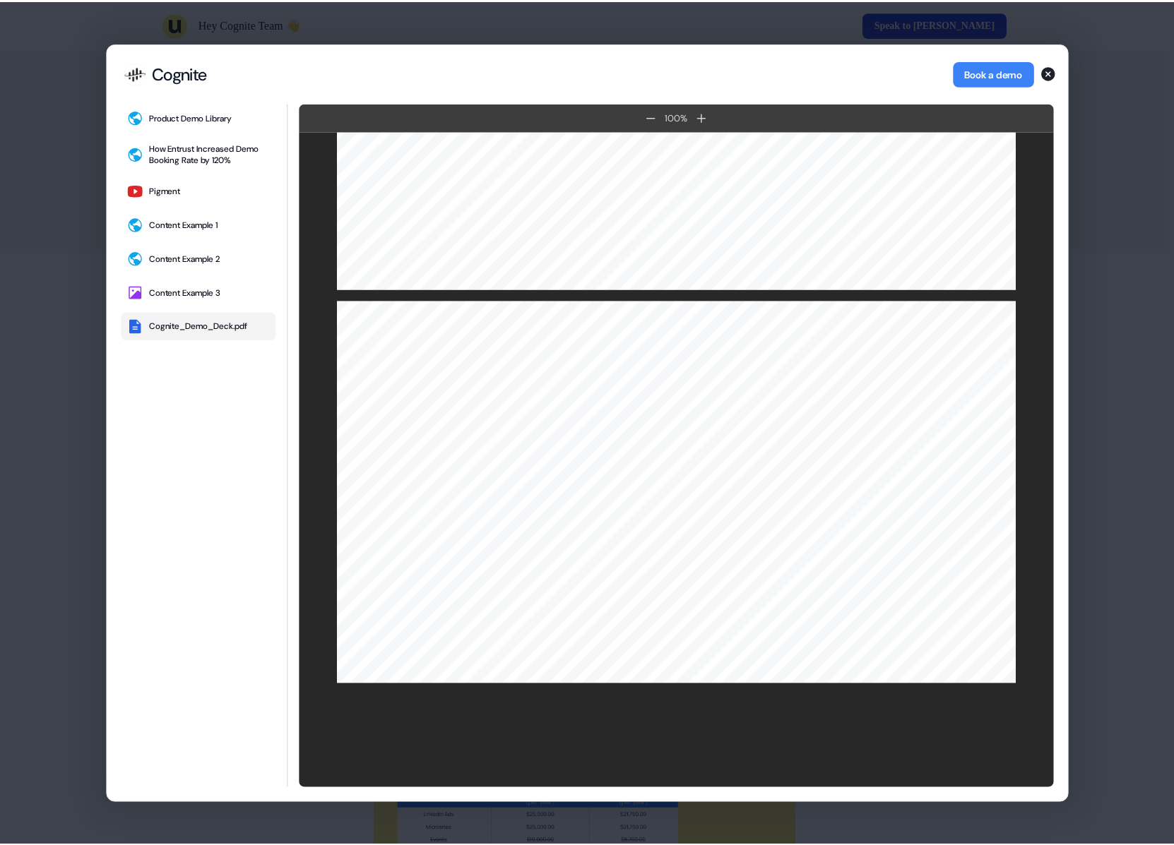
scroll to position [1424, 0]
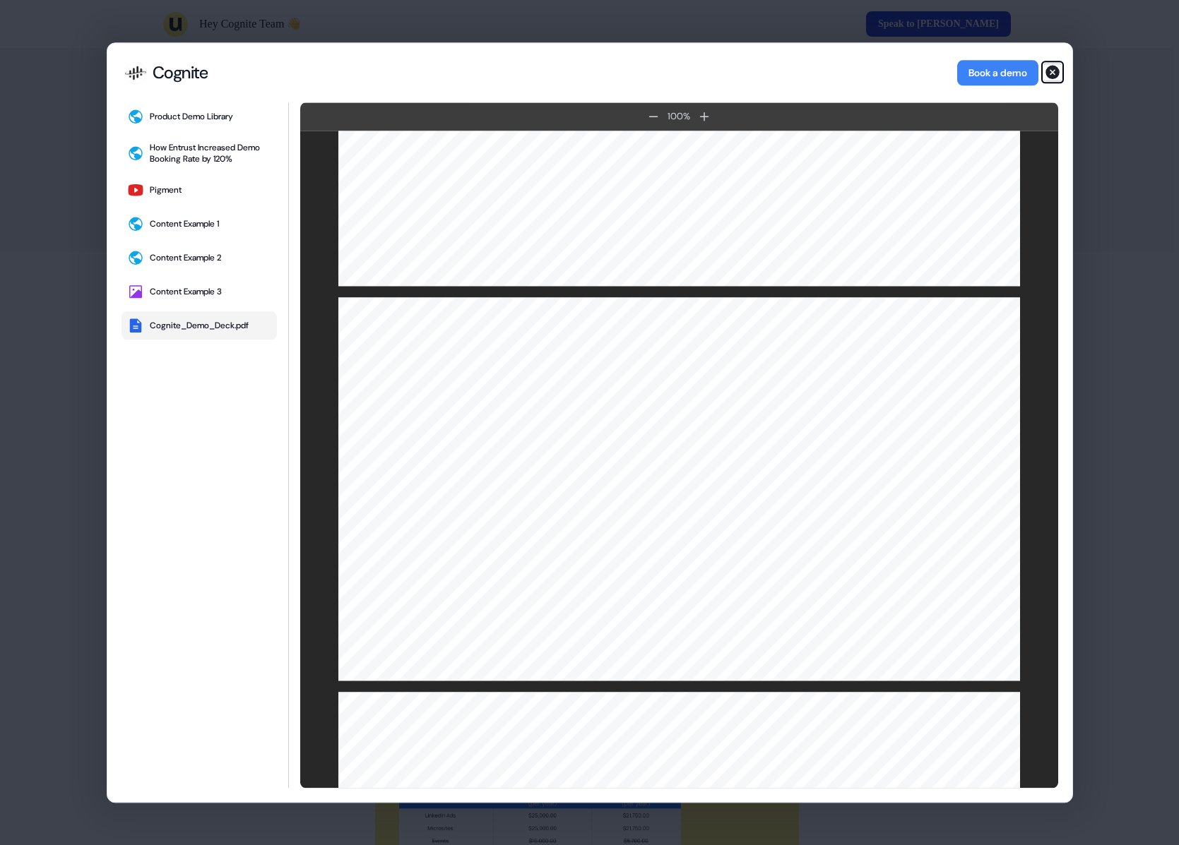
click at [1051, 69] on icon "button" at bounding box center [1052, 72] width 14 height 14
